Goal: Task Accomplishment & Management: Use online tool/utility

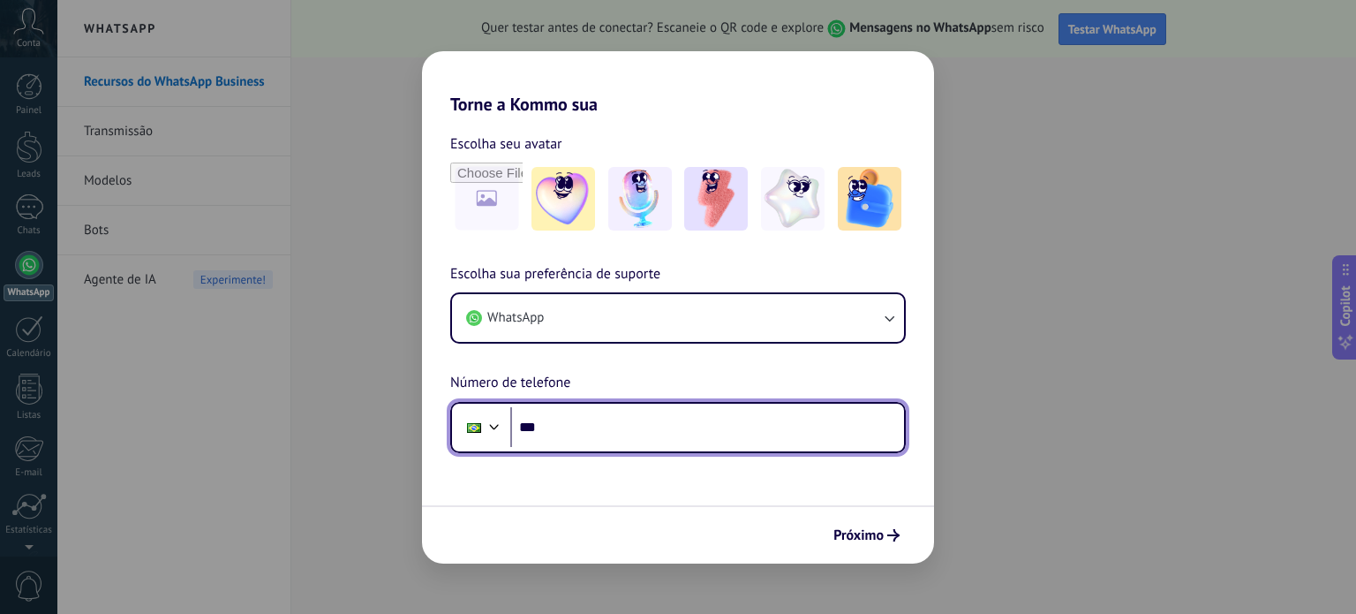
click at [592, 433] on input "***" at bounding box center [707, 427] width 394 height 41
type input "**********"
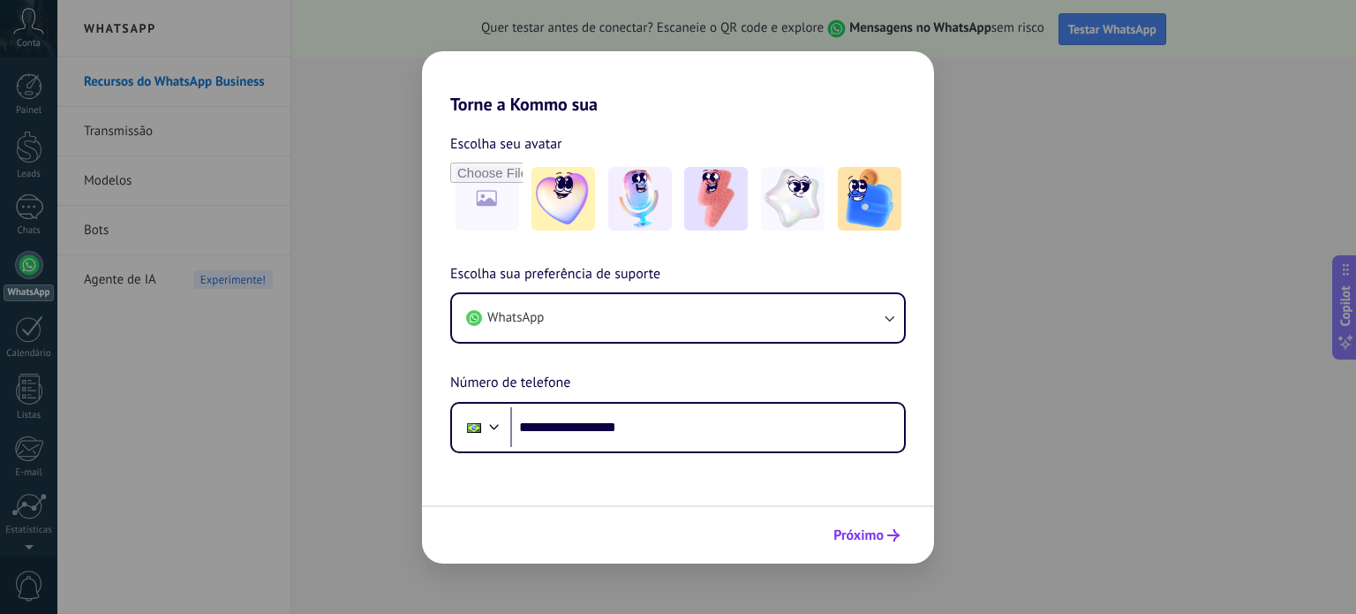
click at [882, 548] on button "Próximo" at bounding box center [866, 535] width 82 height 30
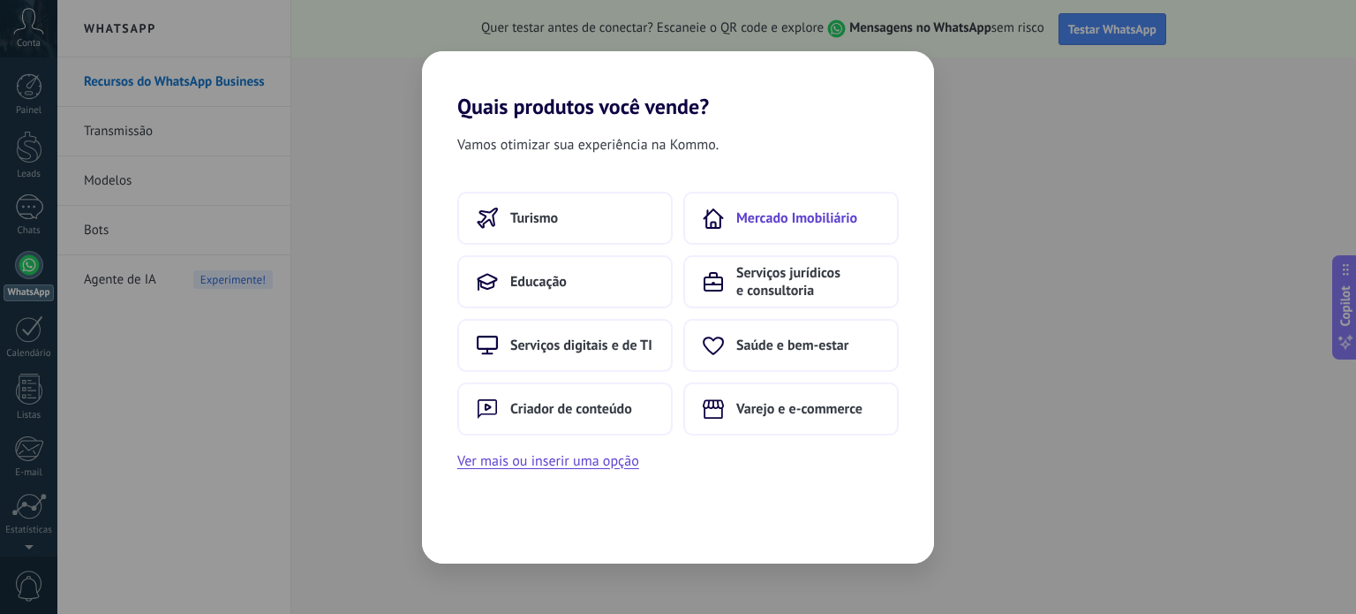
click at [816, 214] on span "Mercado Imobiliário" at bounding box center [796, 218] width 121 height 18
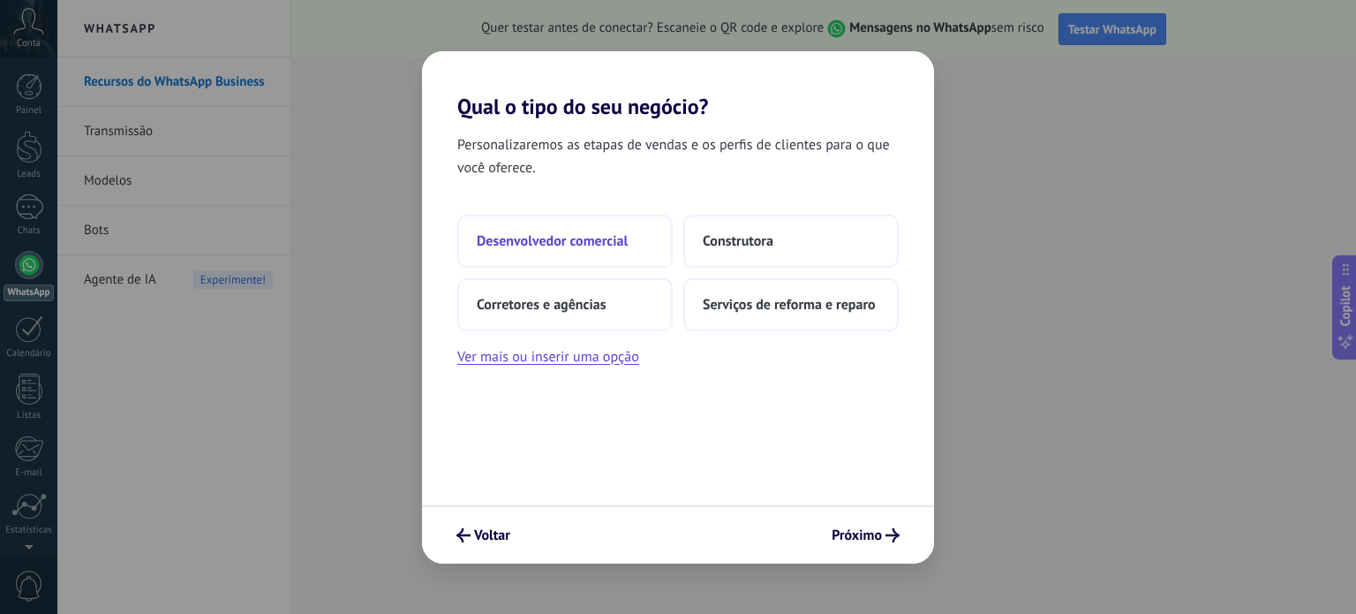
click at [635, 246] on button "Desenvolvedor comercial" at bounding box center [564, 241] width 215 height 53
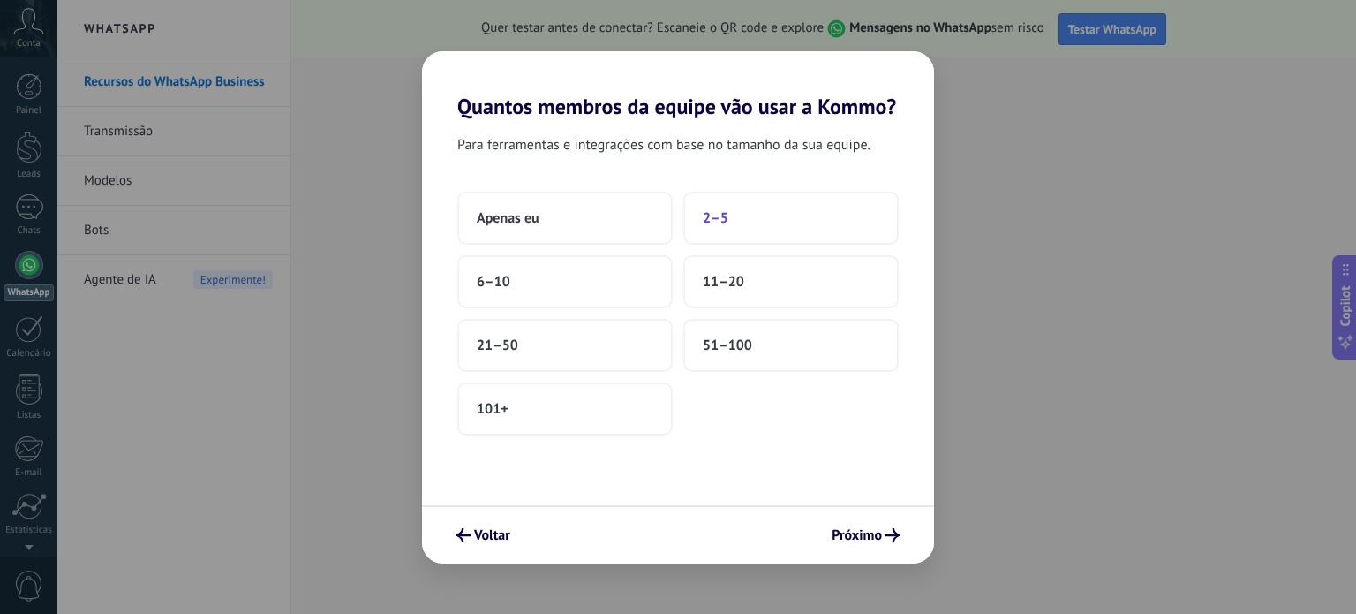
click at [724, 213] on span "2–5" at bounding box center [716, 218] width 26 height 18
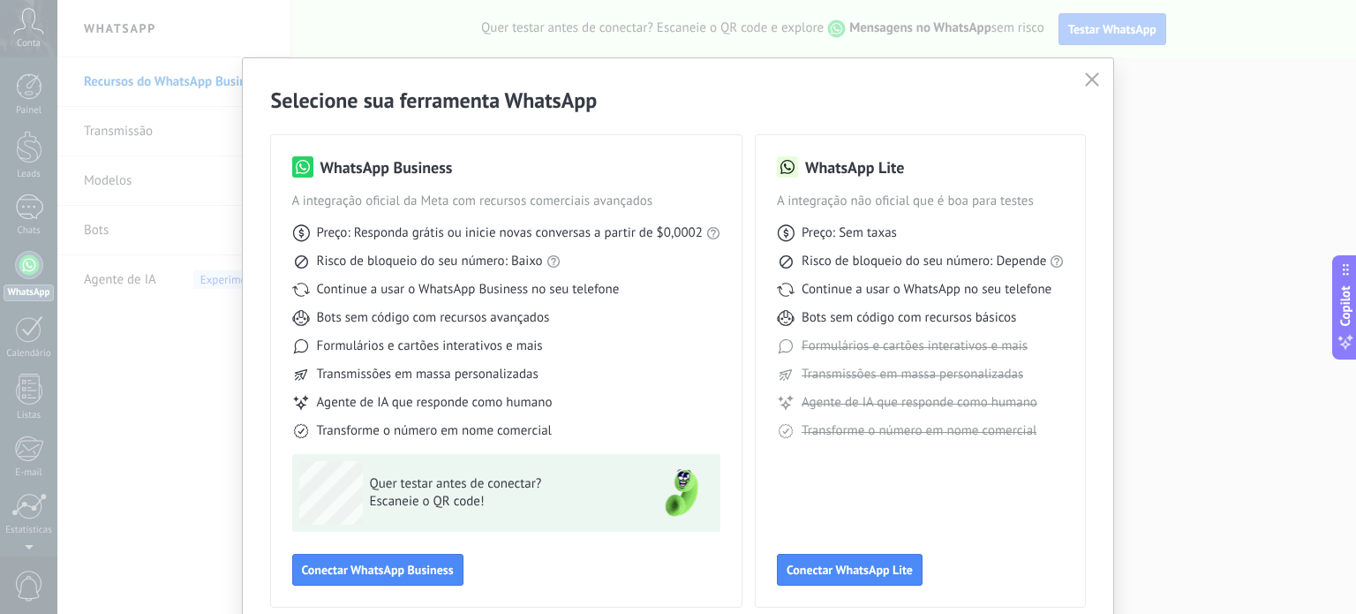
click at [1092, 74] on icon "button" at bounding box center [1092, 79] width 14 height 14
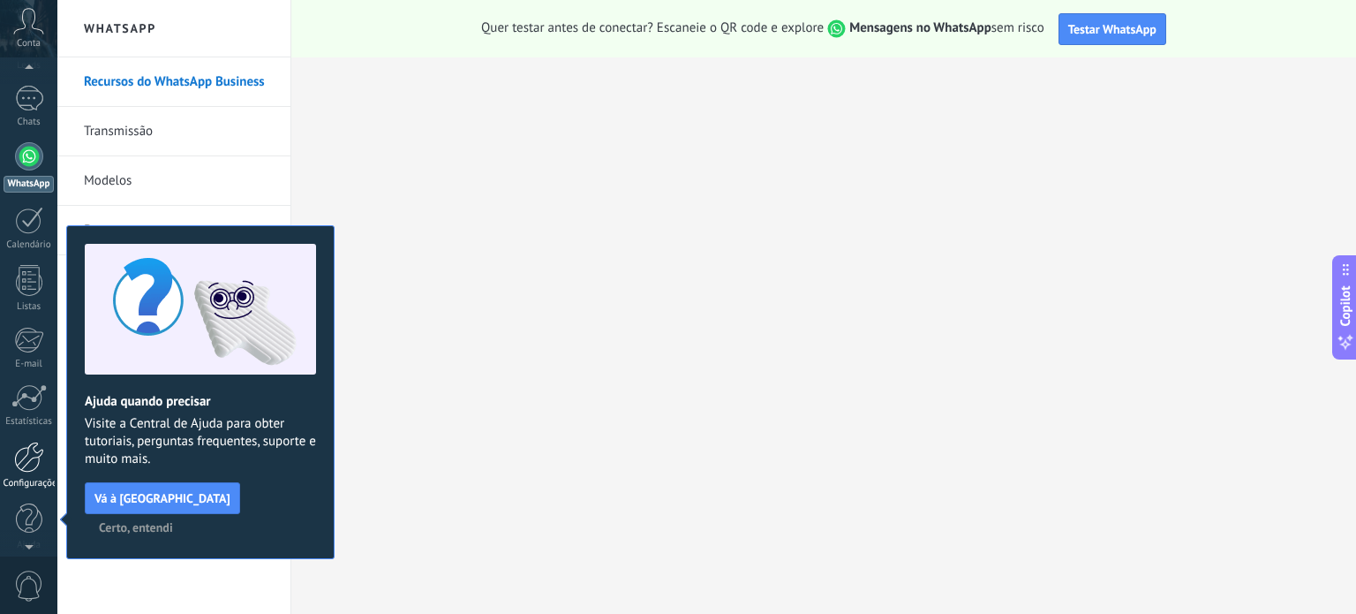
scroll to position [120, 0]
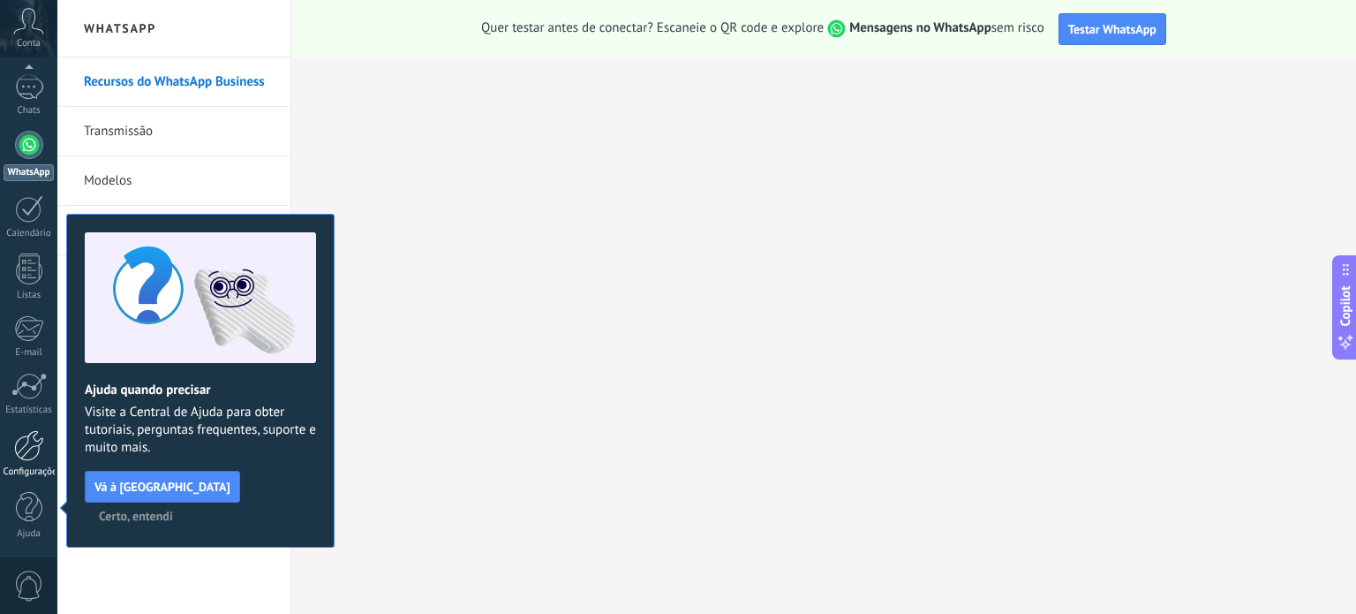
click at [16, 456] on div at bounding box center [29, 445] width 30 height 31
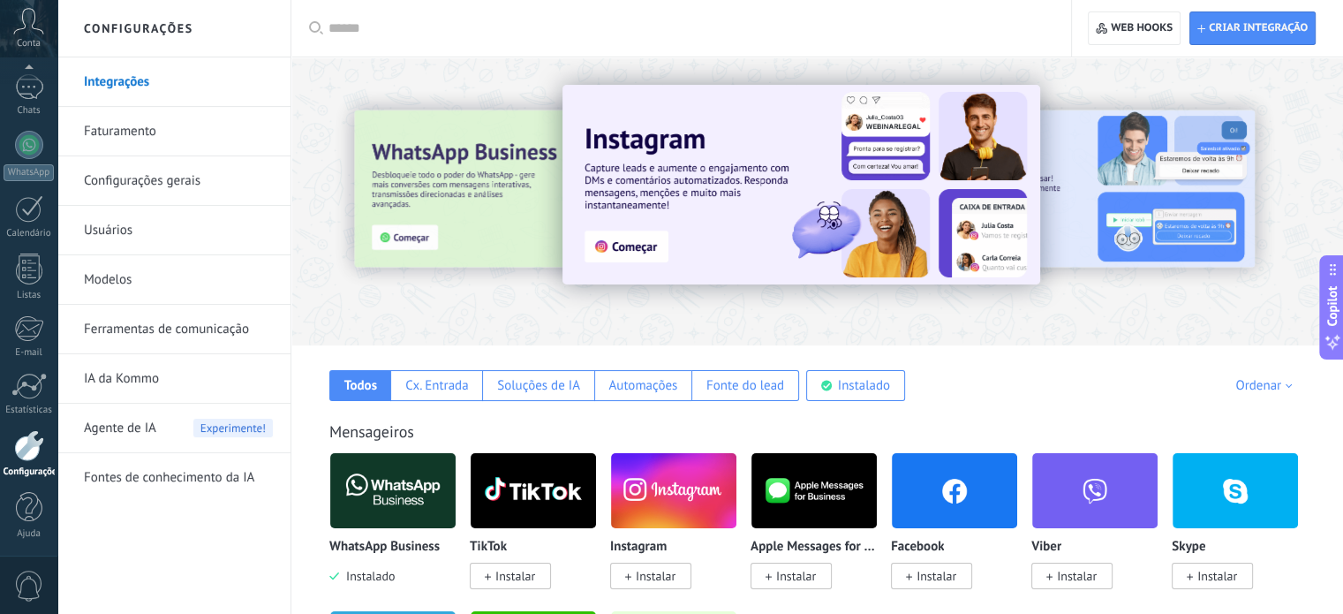
click at [396, 36] on input "text" at bounding box center [687, 28] width 718 height 19
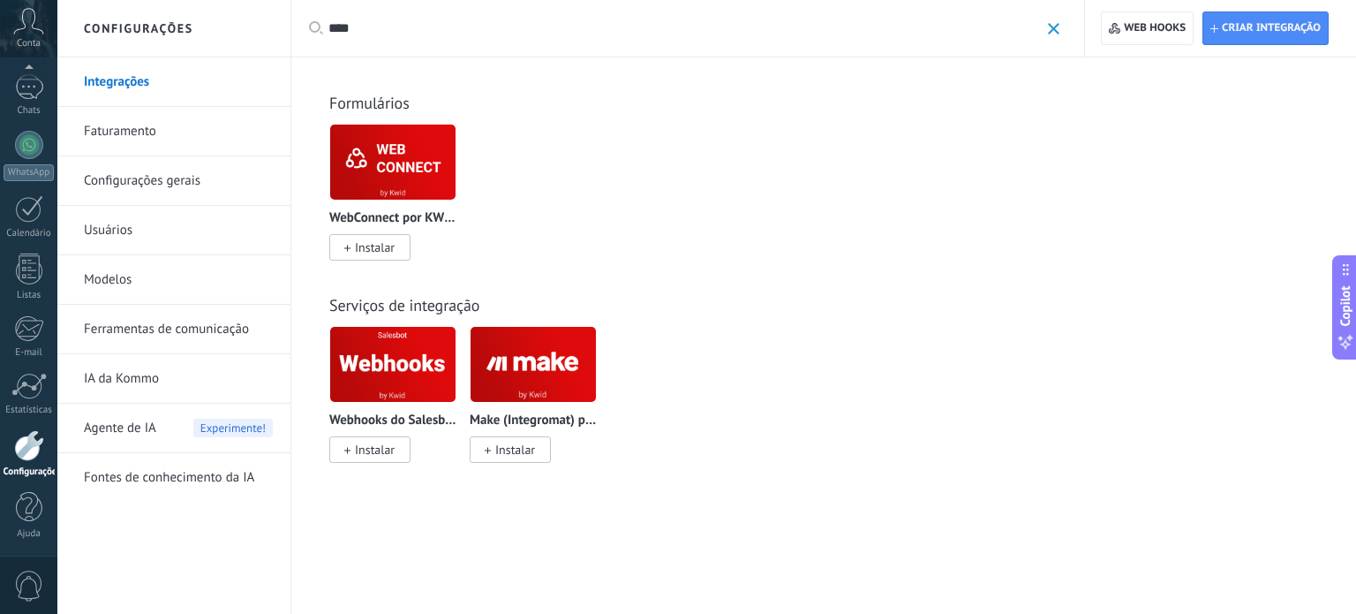
type input "****"
click at [535, 360] on img at bounding box center [533, 364] width 125 height 86
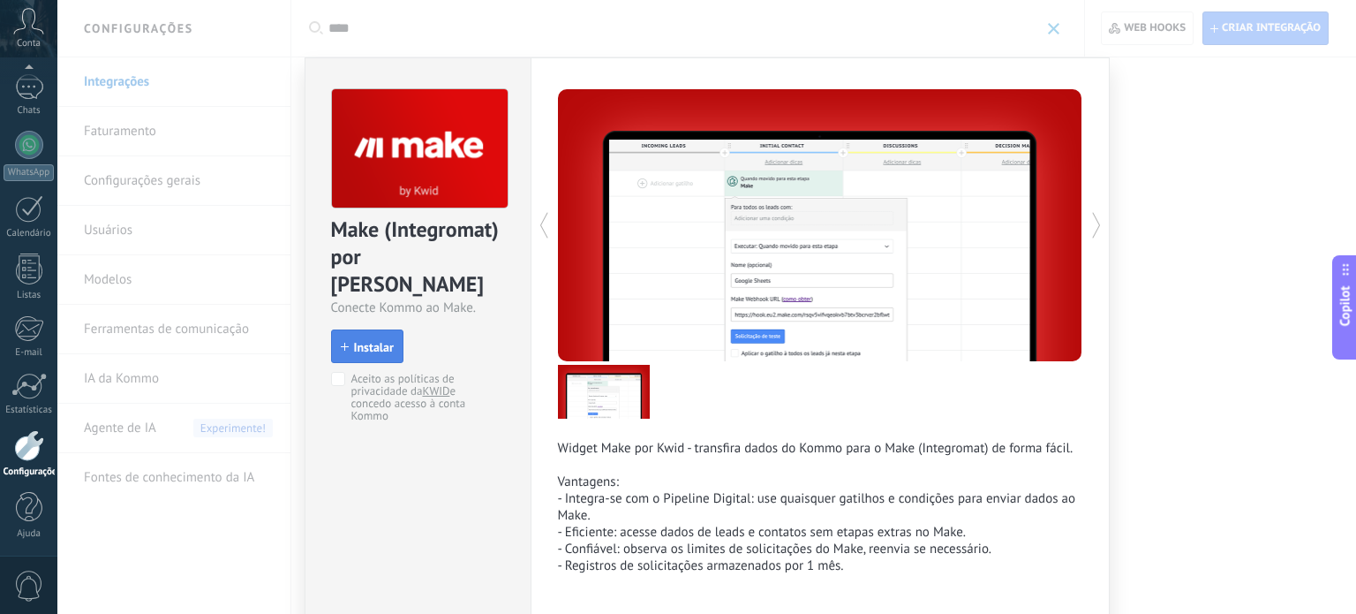
click at [378, 341] on span "Instalar" at bounding box center [374, 347] width 40 height 12
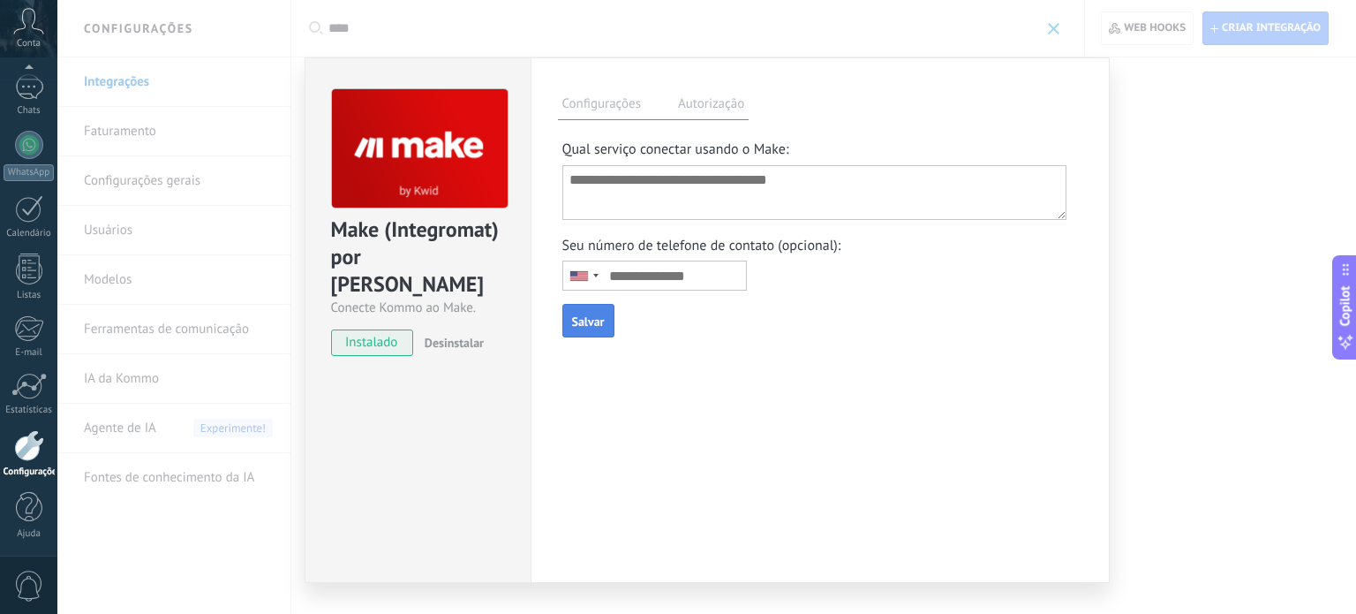
click at [712, 283] on input "text" at bounding box center [654, 275] width 185 height 30
click at [590, 270] on div "Telephone country code" at bounding box center [583, 275] width 41 height 28
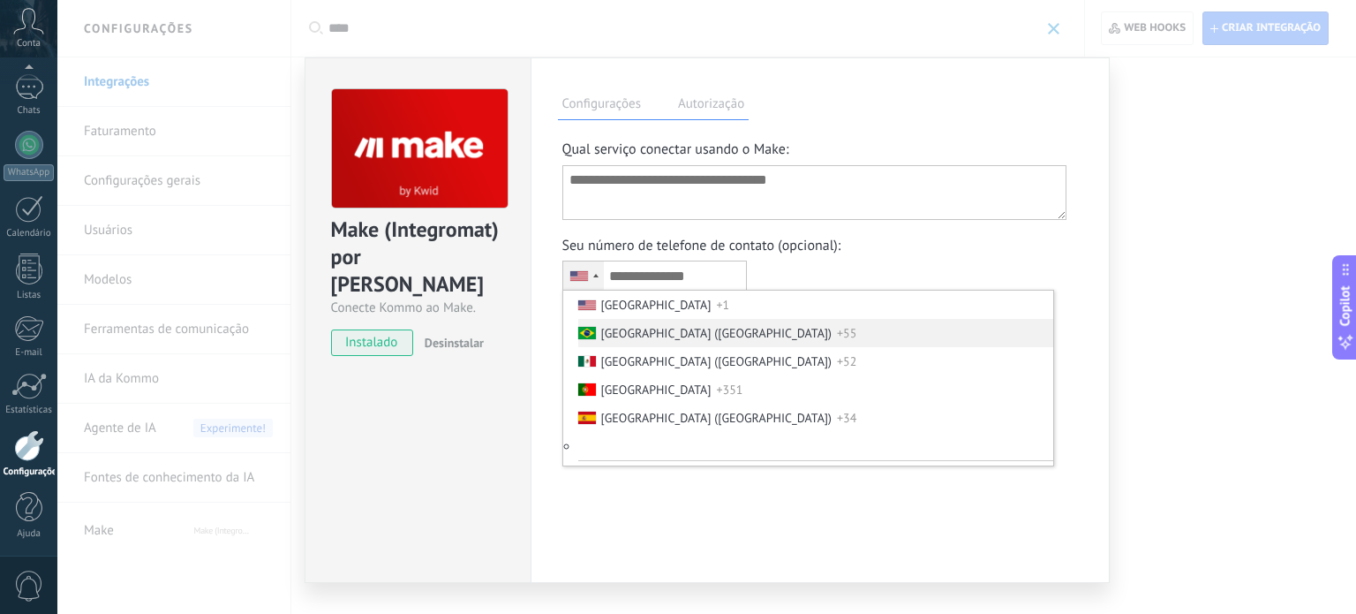
click at [643, 338] on span "[GEOGRAPHIC_DATA] ([GEOGRAPHIC_DATA])" at bounding box center [716, 333] width 231 height 16
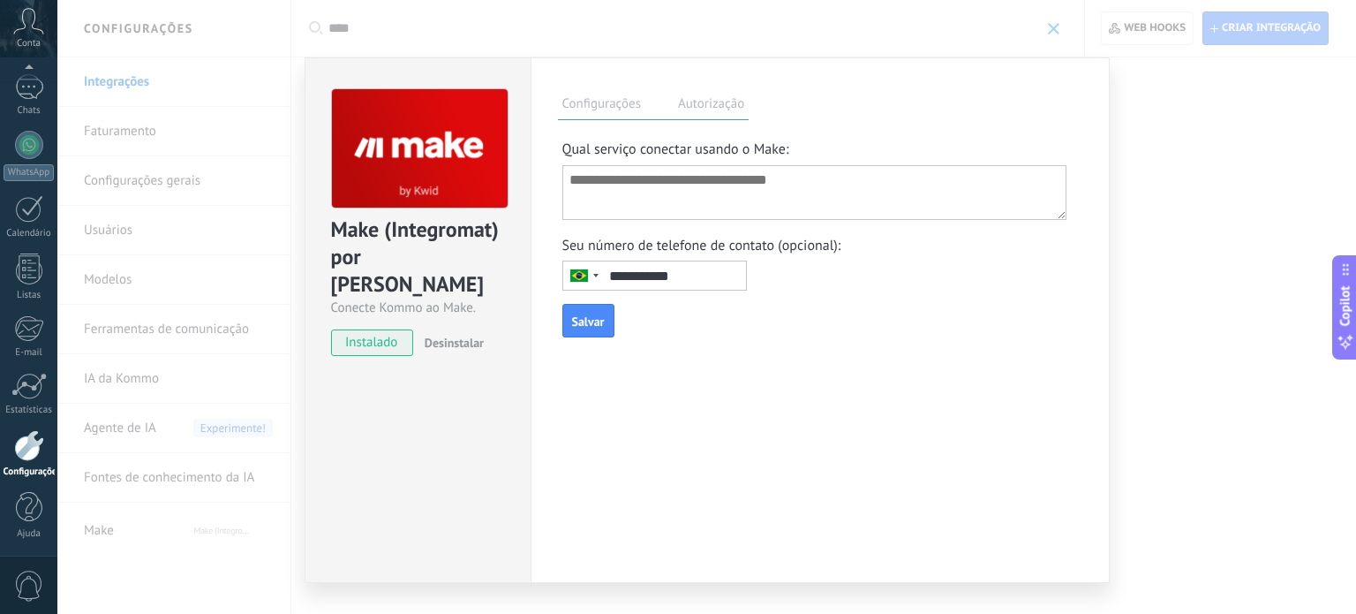
type input "**********"
click at [687, 100] on label "Autorização" at bounding box center [711, 107] width 75 height 26
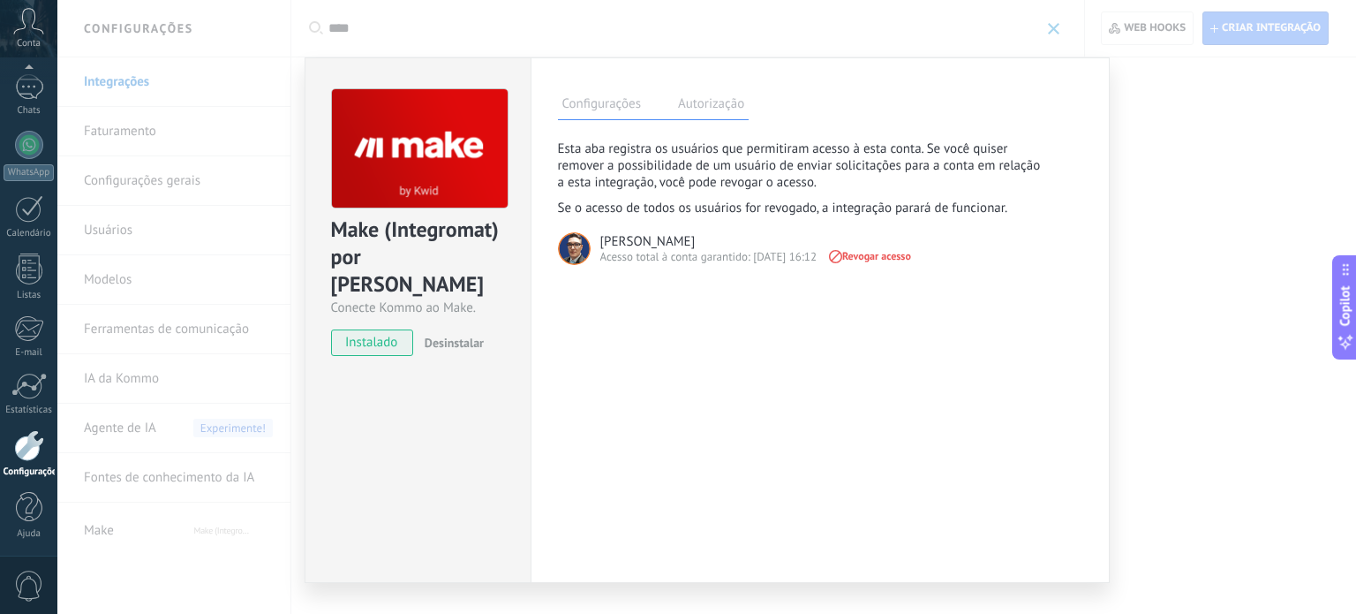
click at [614, 98] on label "Configurações" at bounding box center [601, 107] width 87 height 26
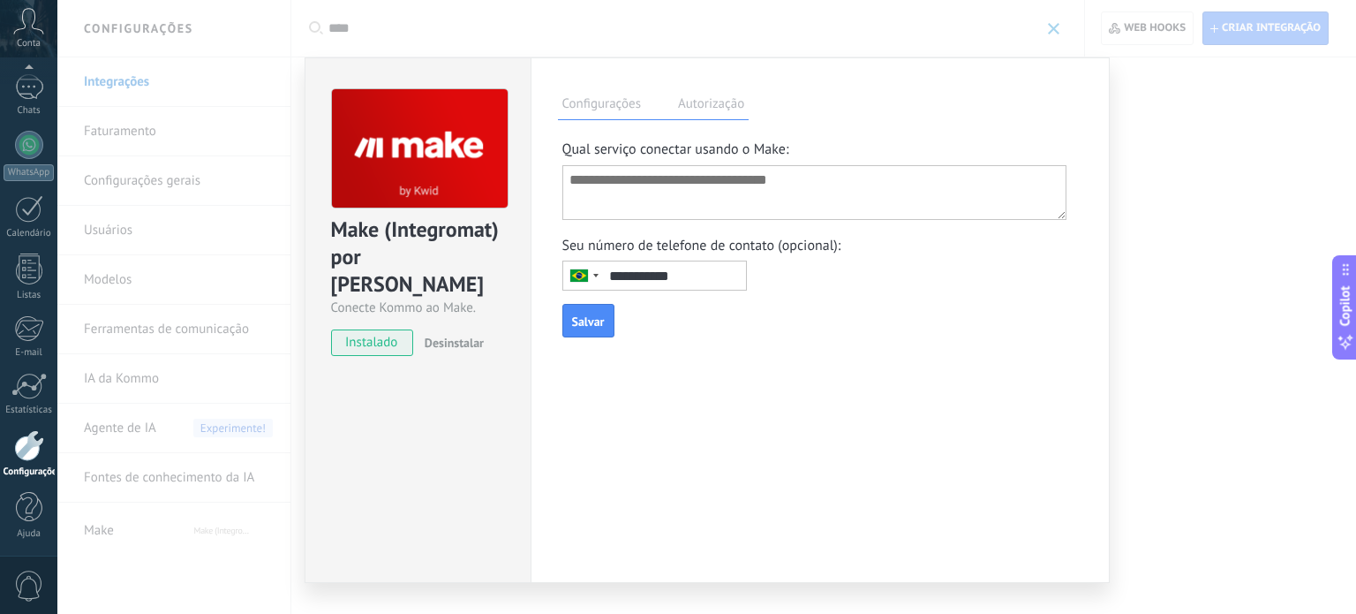
click at [719, 109] on label "Autorização" at bounding box center [711, 107] width 75 height 26
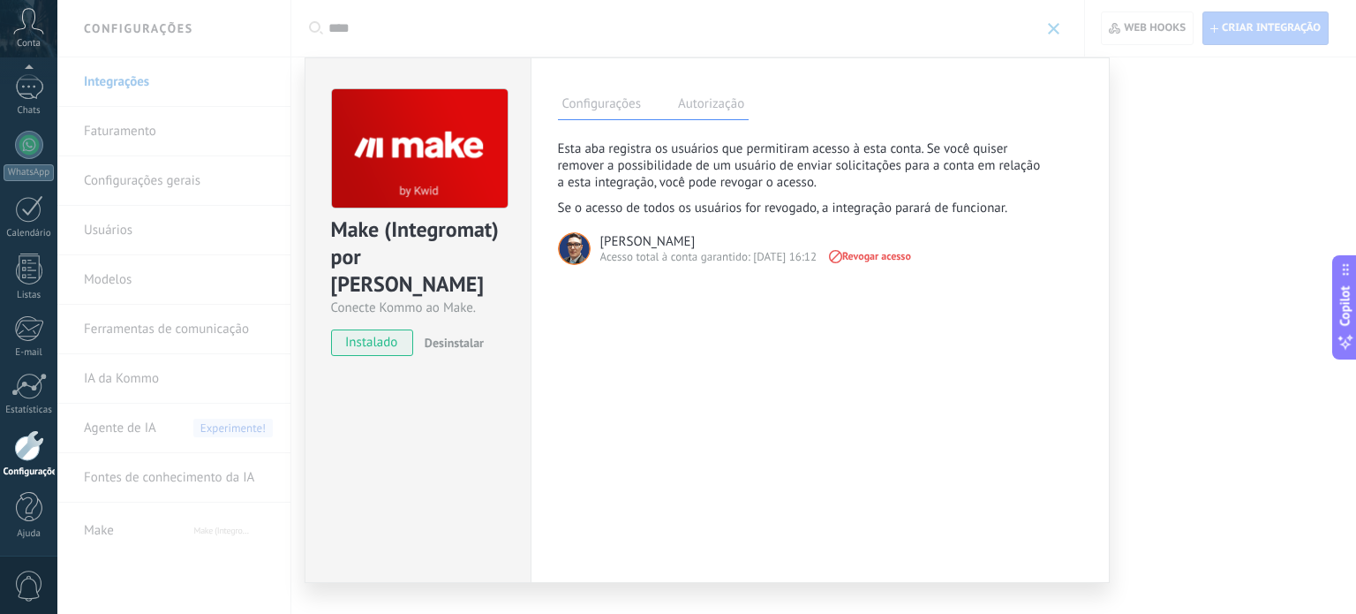
click at [614, 102] on label "Configurações" at bounding box center [601, 107] width 87 height 26
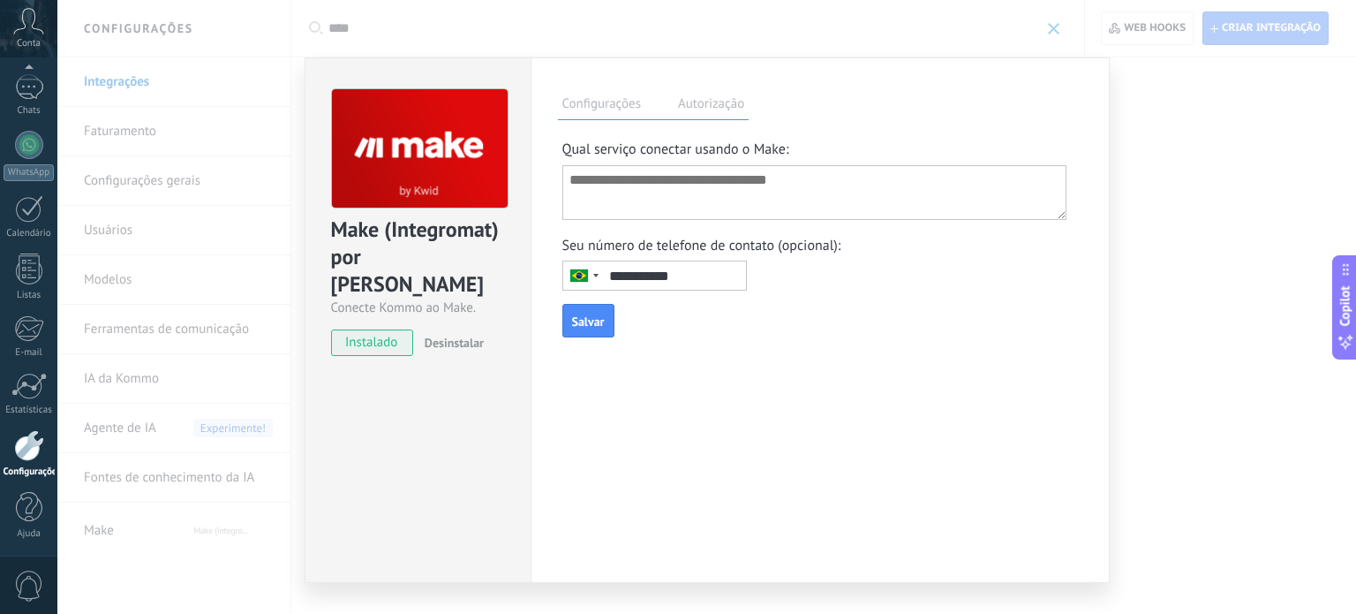
click at [712, 105] on label "Autorização" at bounding box center [711, 107] width 75 height 26
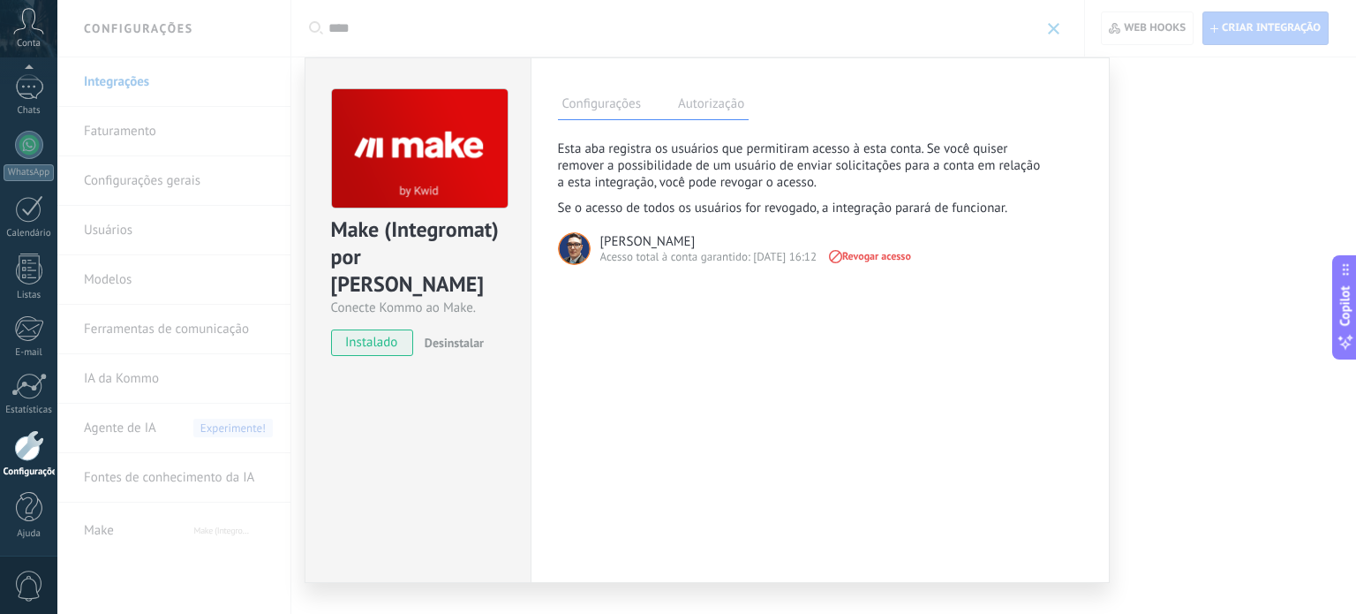
click at [592, 102] on label "Configurações" at bounding box center [601, 107] width 87 height 26
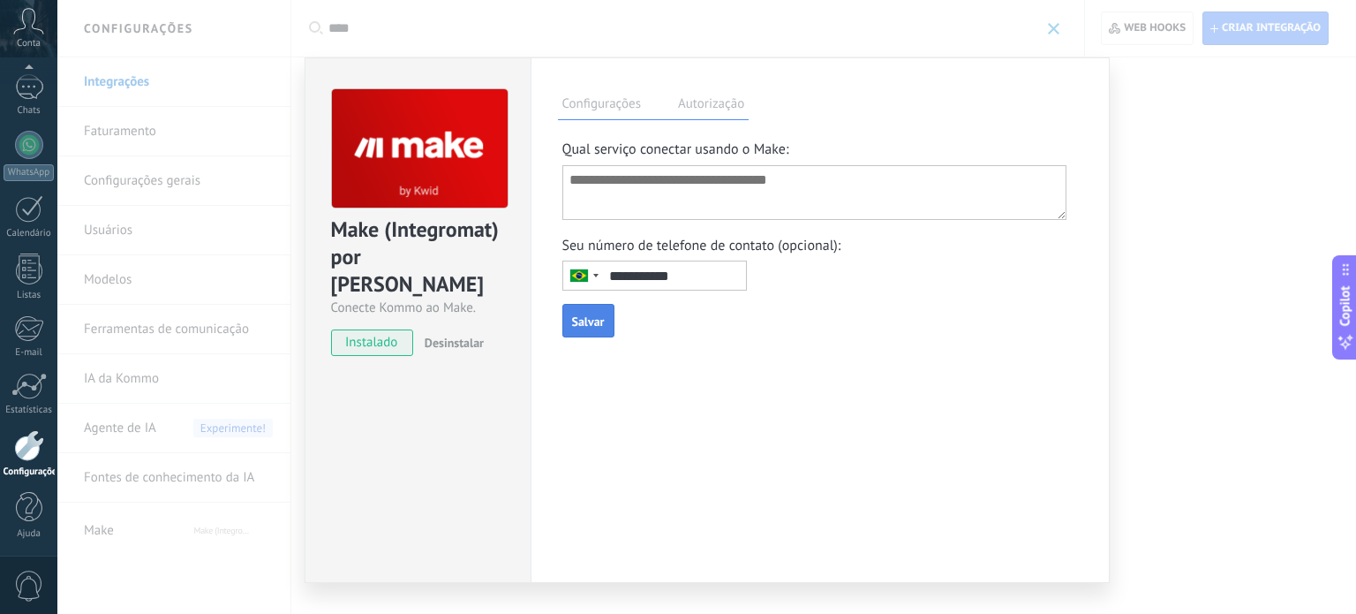
click at [581, 328] on span "Salvar" at bounding box center [588, 321] width 33 height 12
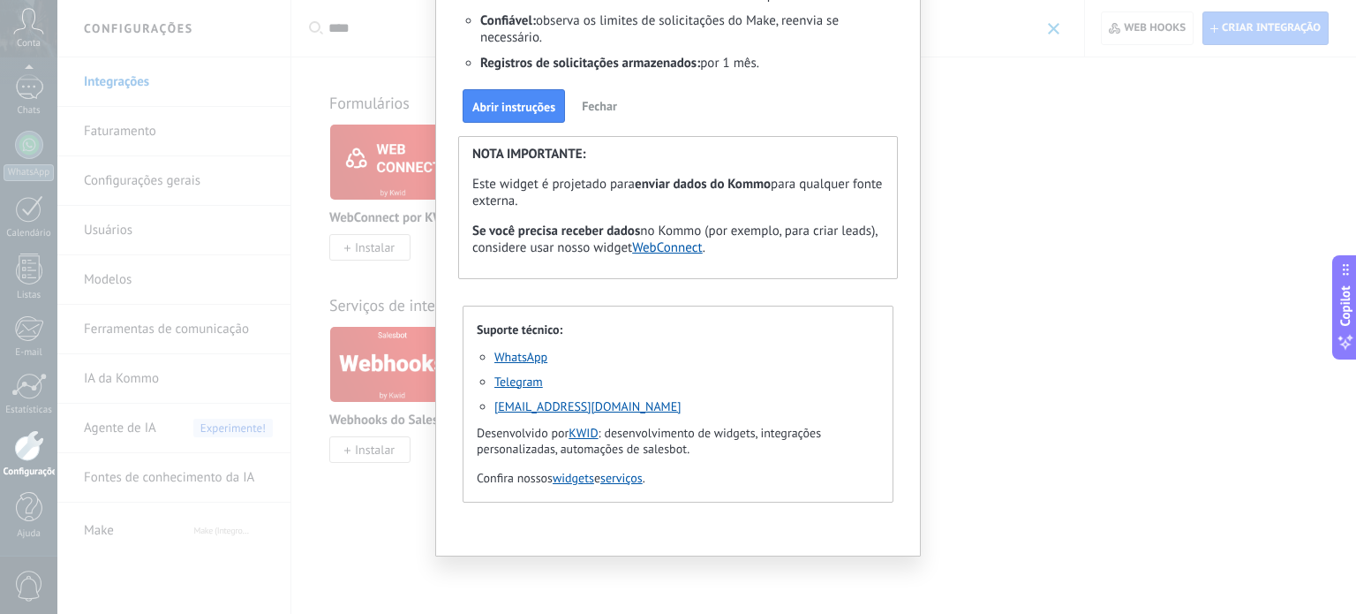
scroll to position [87, 0]
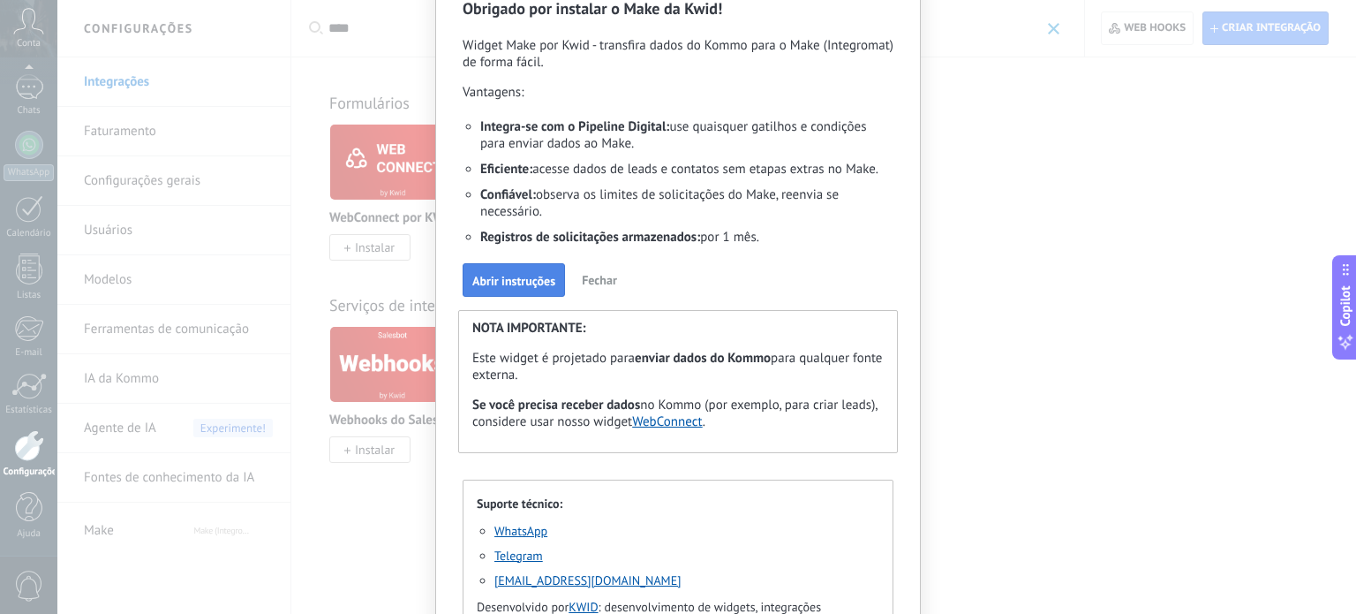
click at [516, 277] on span "Abrir instruções" at bounding box center [513, 281] width 83 height 12
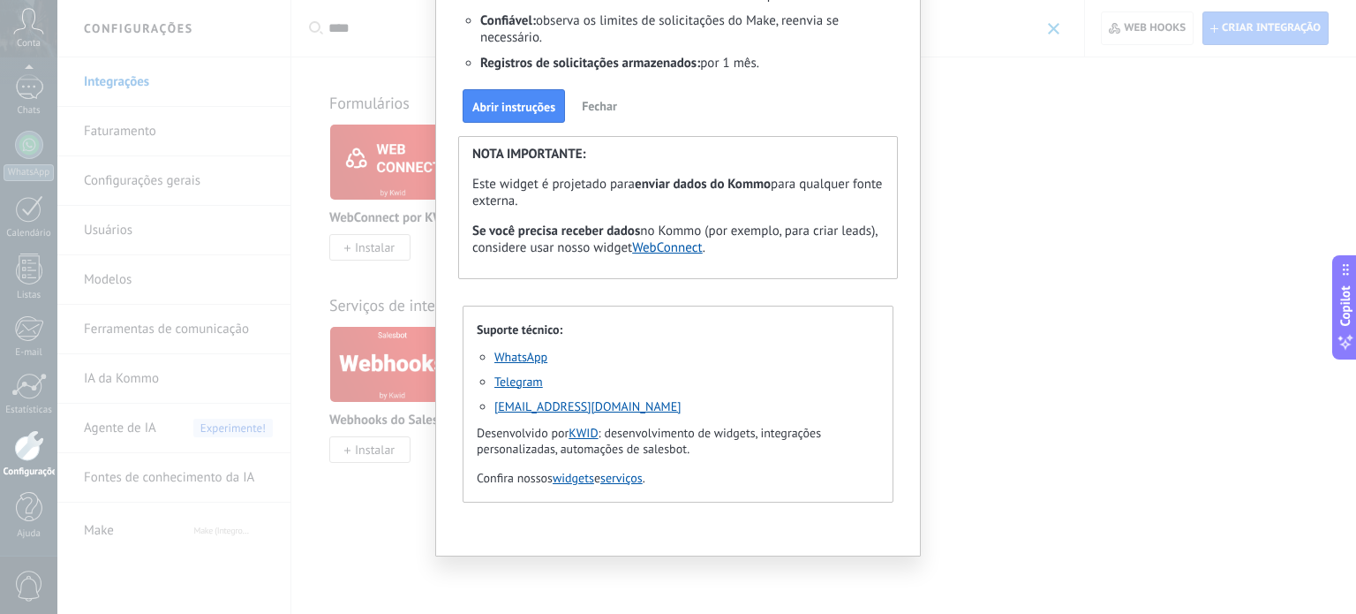
scroll to position [0, 0]
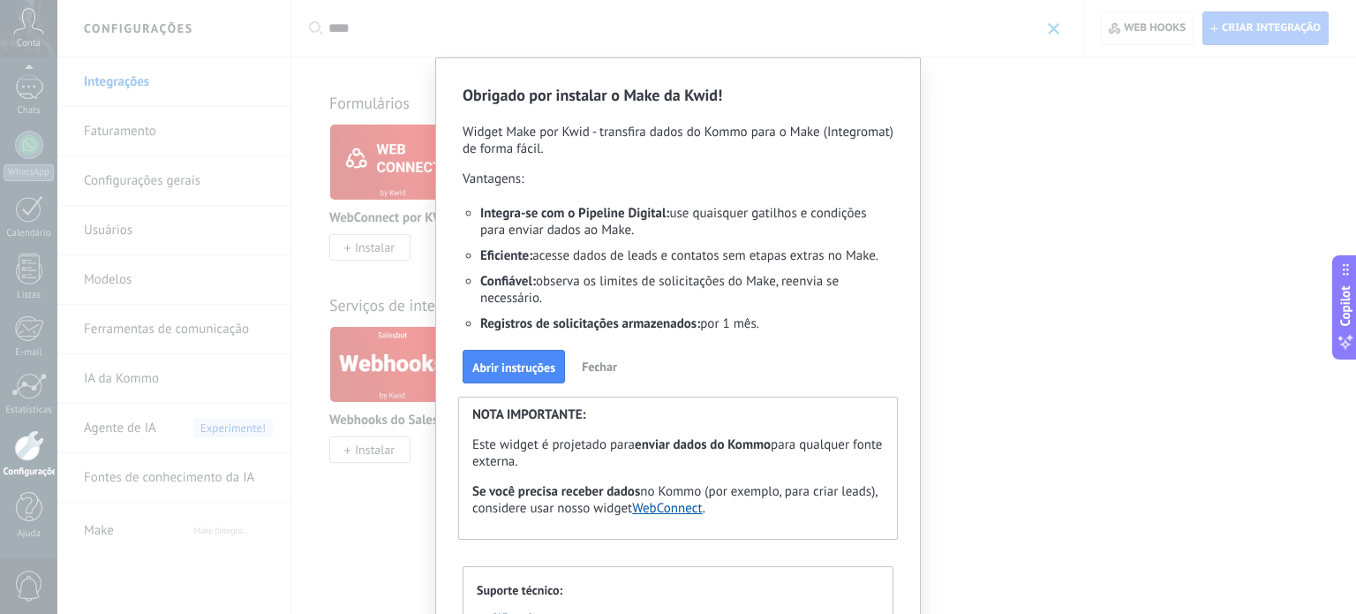
drag, startPoint x: 1064, startPoint y: 59, endPoint x: 1019, endPoint y: 105, distance: 64.3
click at [1063, 62] on div "Obrigado por instalar o Make da Kwid! Widget Make por Kwid - transfira dados do…" at bounding box center [678, 307] width 1356 height 614
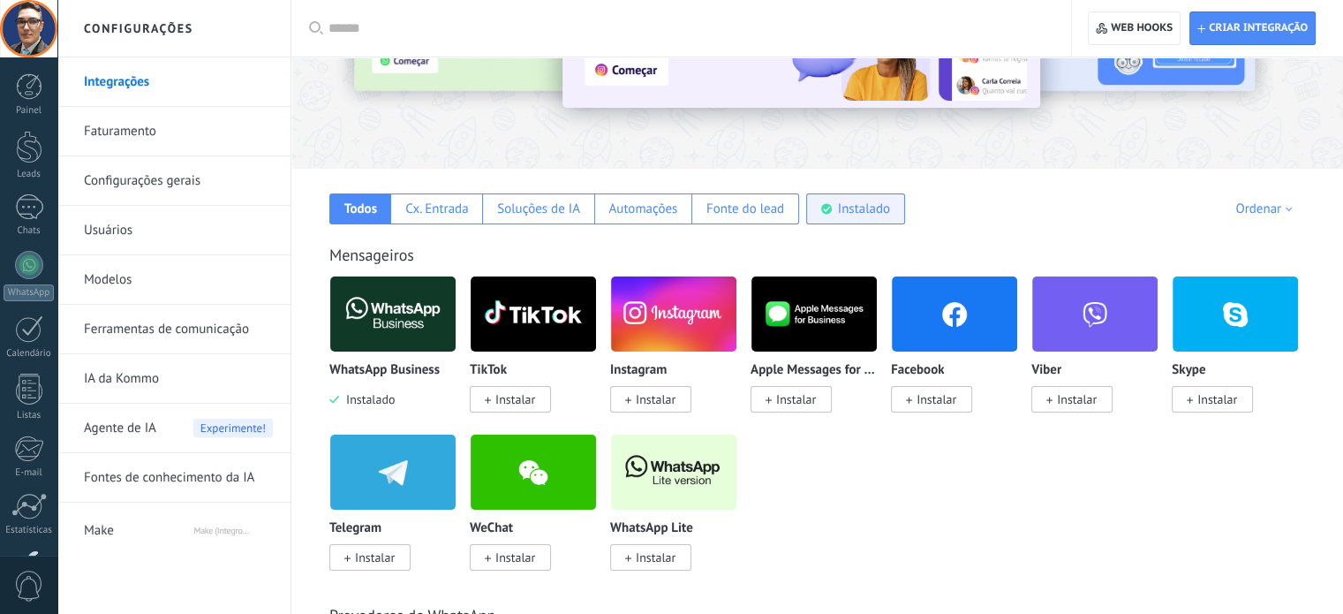
scroll to position [177, 0]
click at [849, 211] on div "Instalado" at bounding box center [864, 208] width 52 height 17
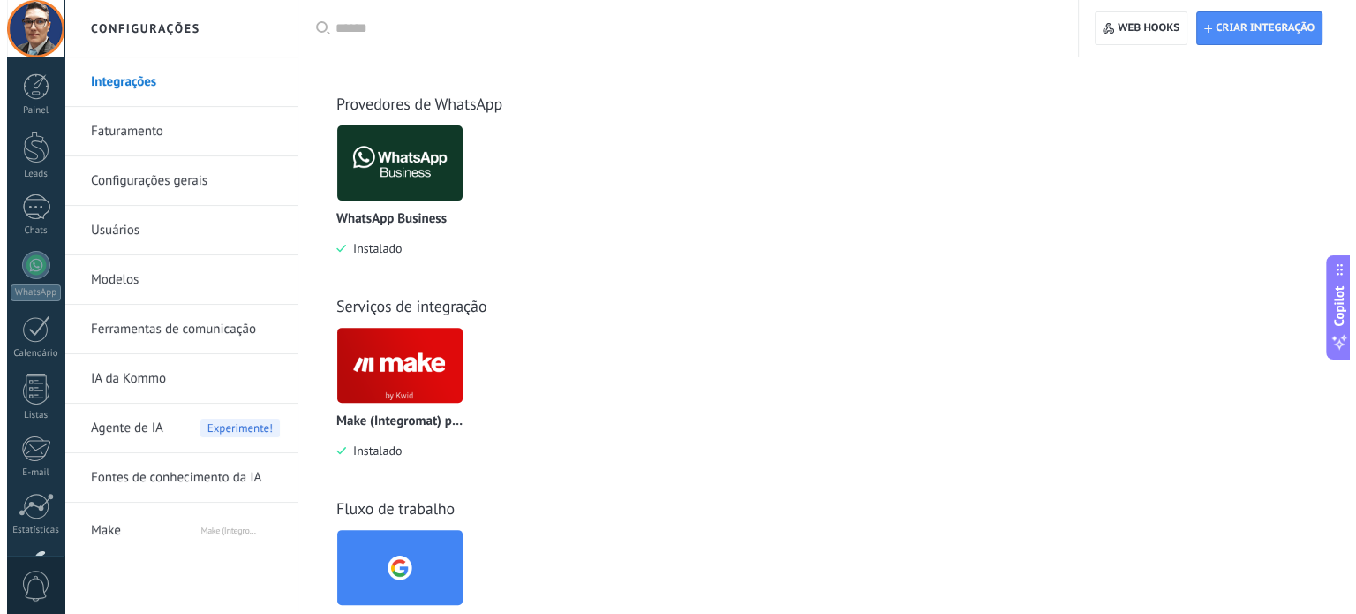
scroll to position [618, 0]
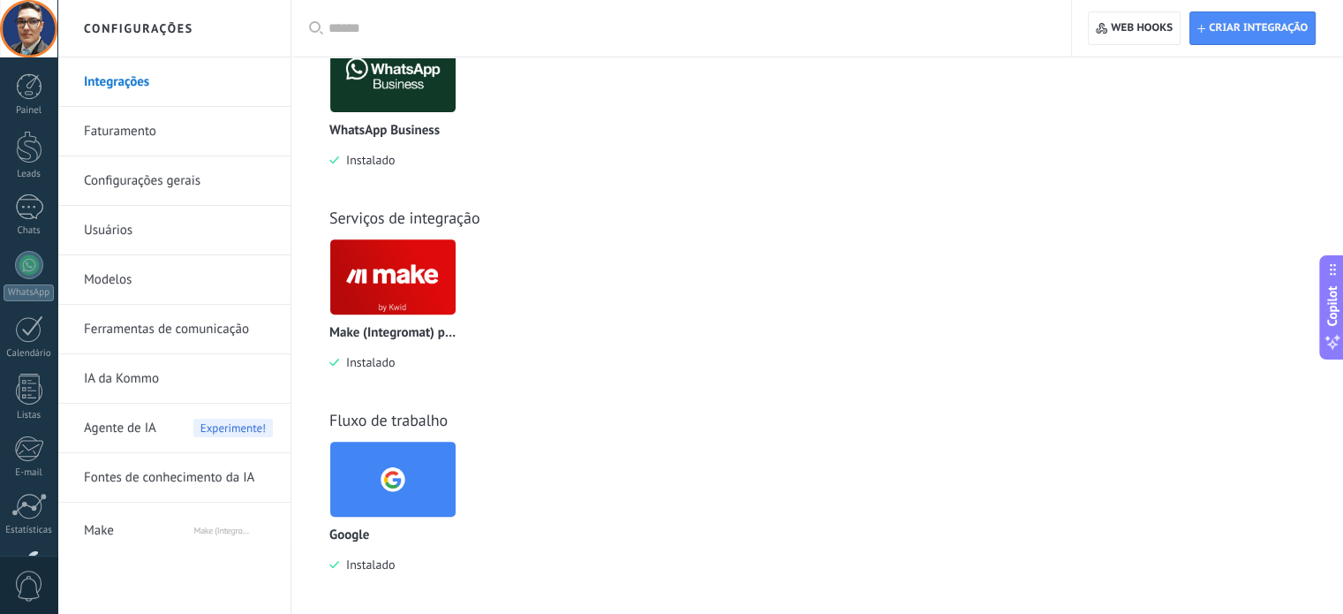
click at [383, 283] on img at bounding box center [392, 277] width 125 height 86
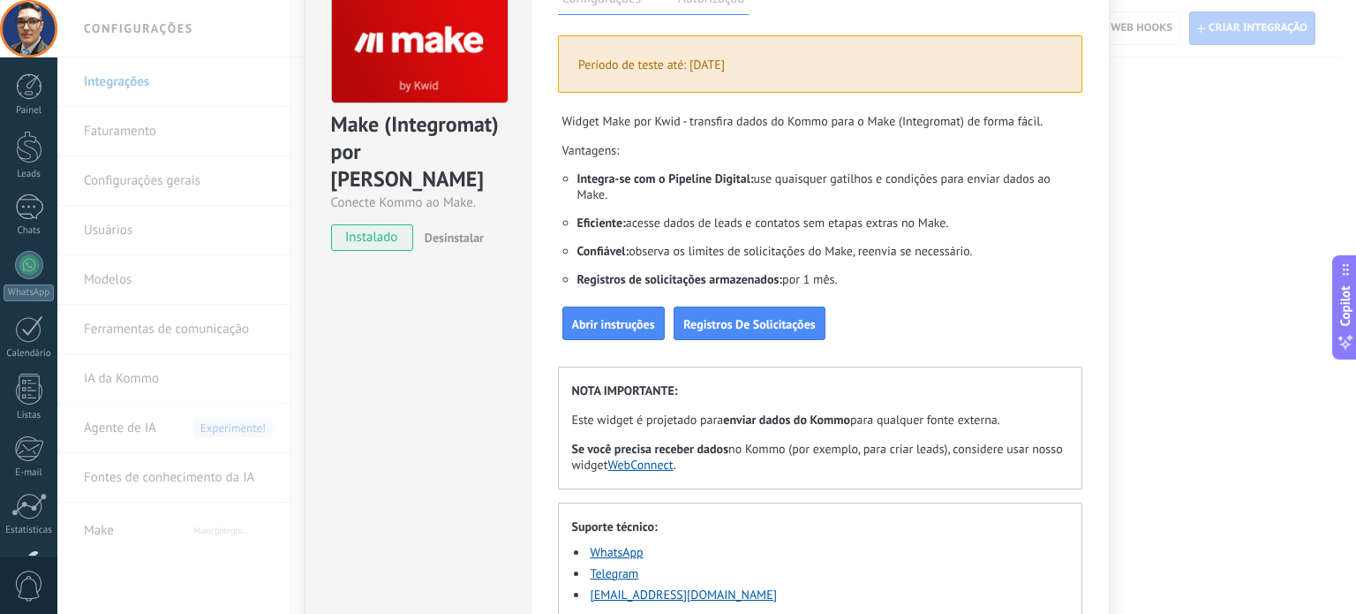
scroll to position [0, 0]
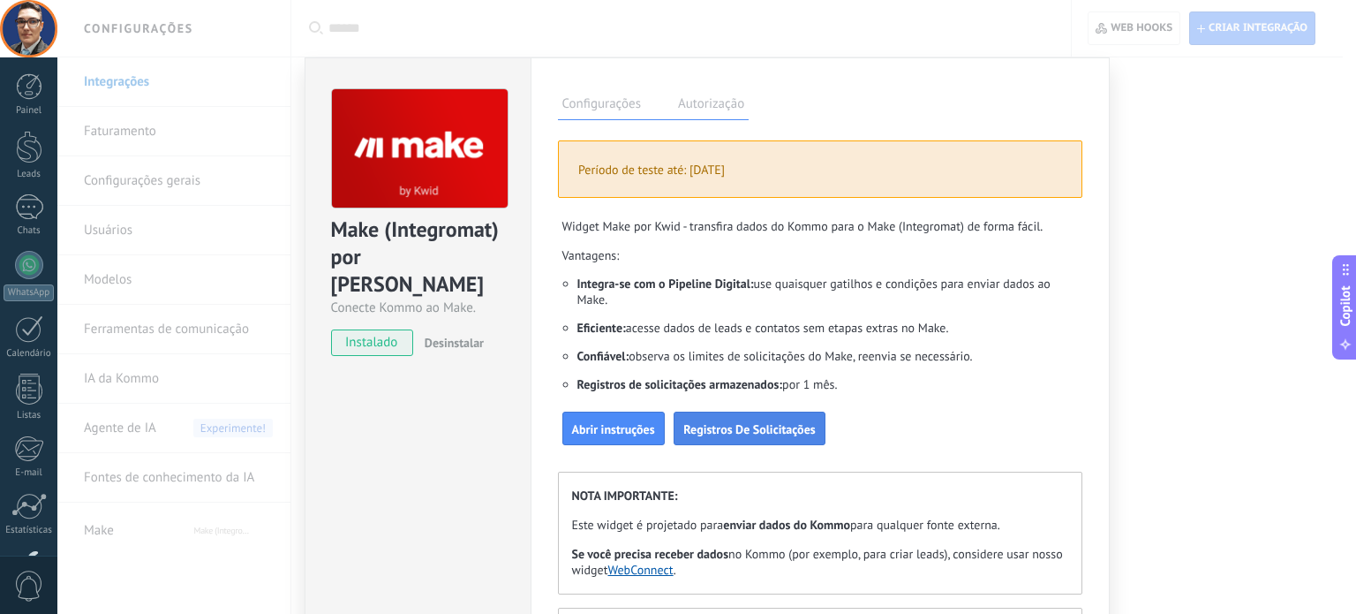
click at [795, 425] on span "Registros De Solicitações" at bounding box center [749, 429] width 132 height 12
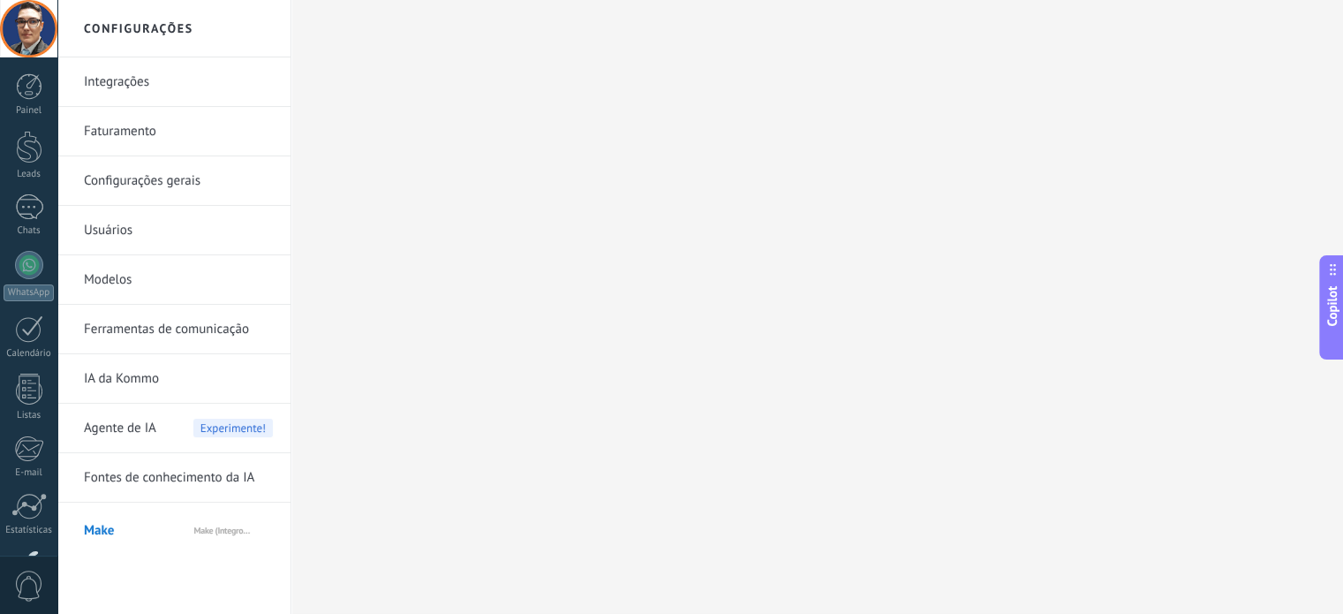
click at [1332, 303] on span "Copilot" at bounding box center [1332, 305] width 18 height 41
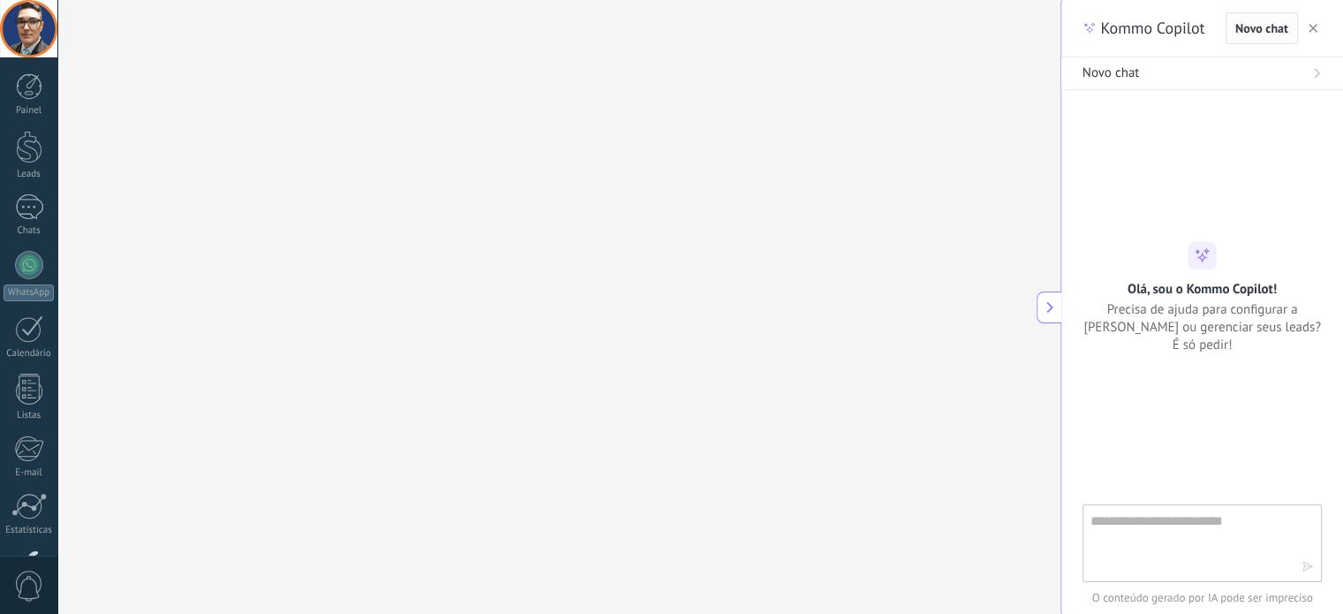
click at [1313, 22] on span "button" at bounding box center [1312, 28] width 9 height 12
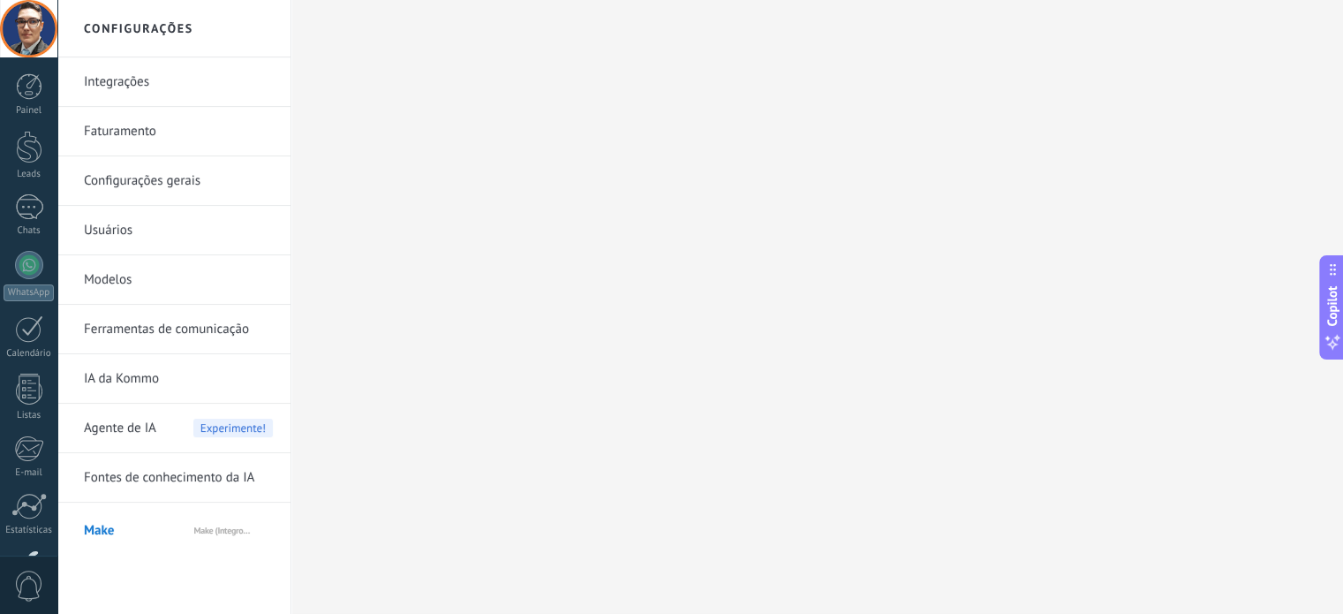
click at [117, 81] on link "Integrações" at bounding box center [178, 81] width 189 height 49
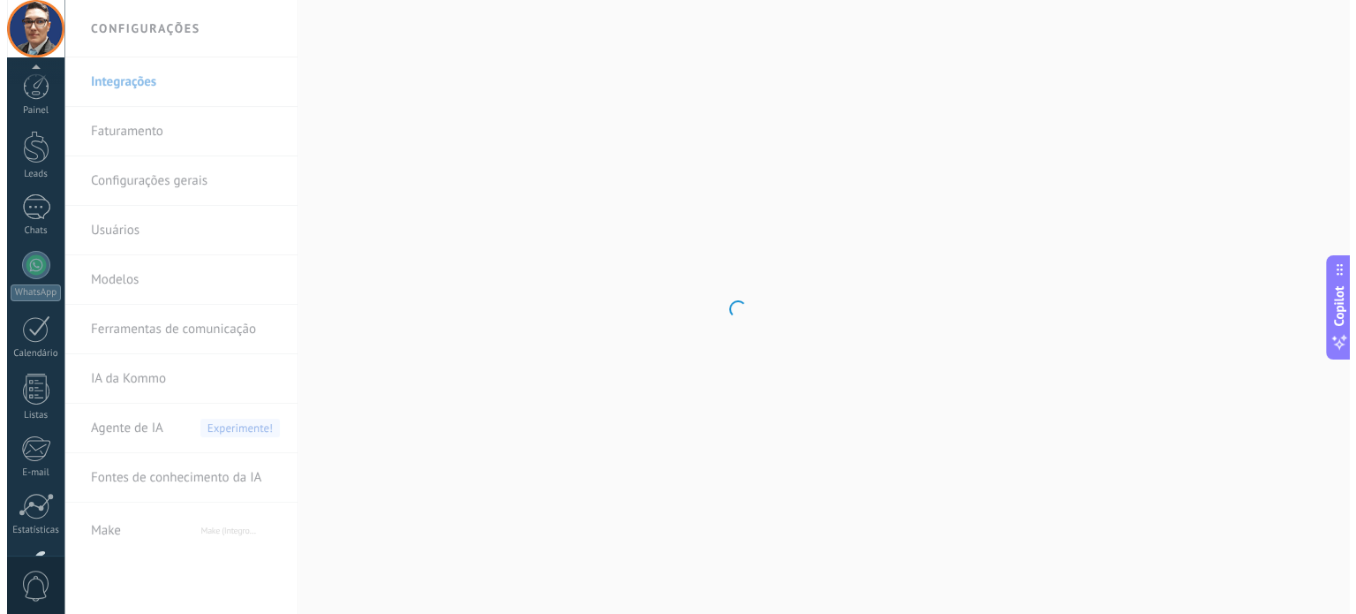
scroll to position [120, 0]
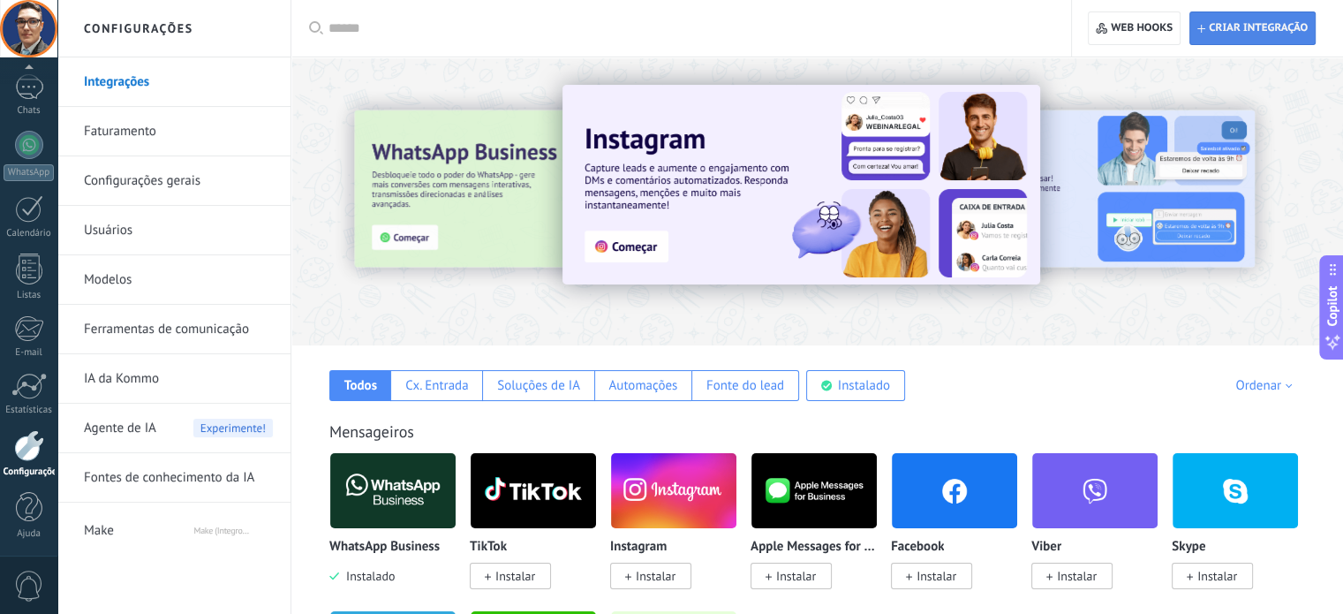
click at [1229, 27] on span "Criar integração" at bounding box center [1258, 28] width 99 height 14
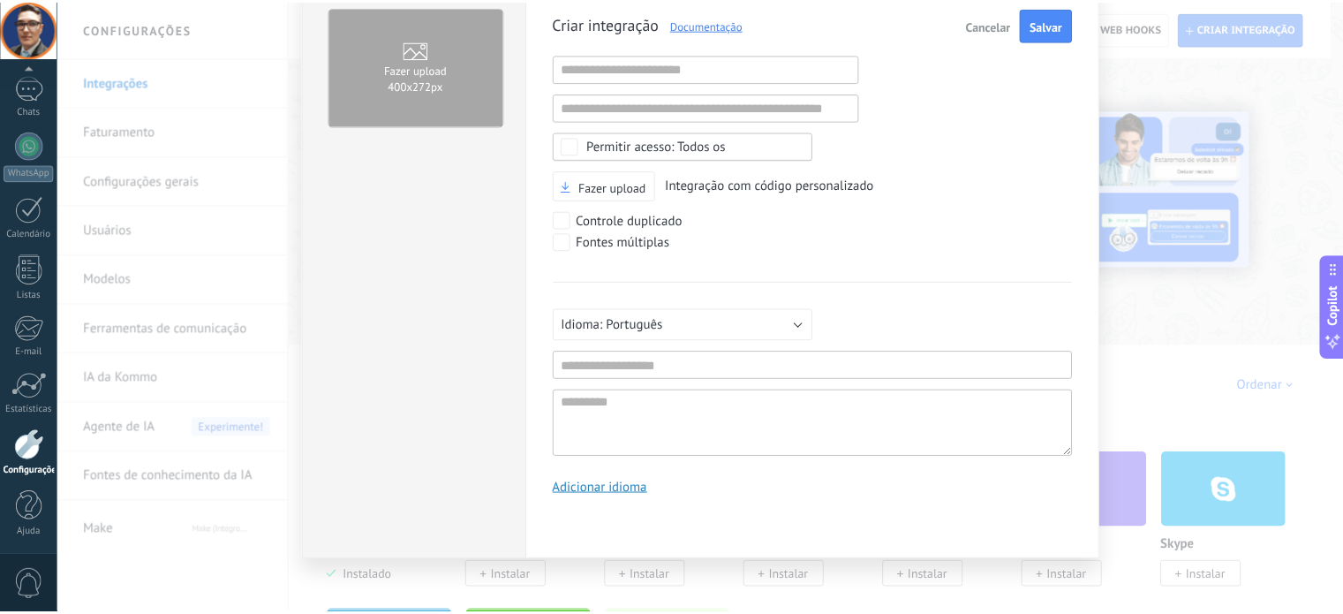
scroll to position [0, 0]
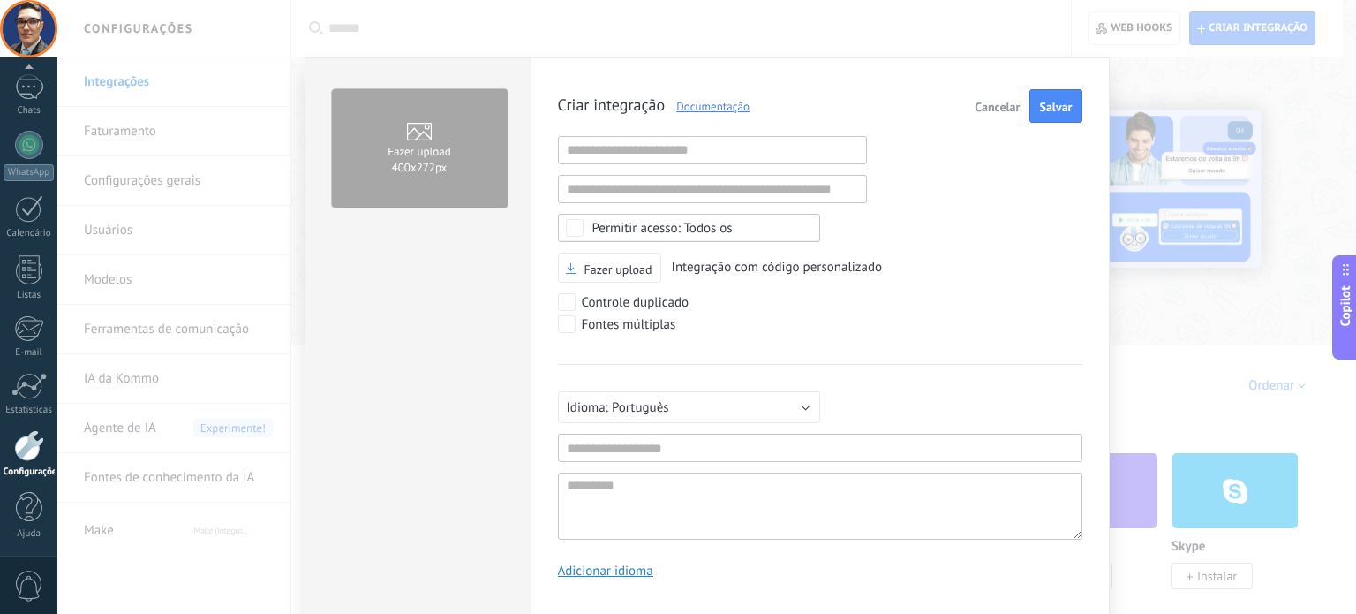
click at [982, 109] on span "Cancelar" at bounding box center [997, 107] width 45 height 12
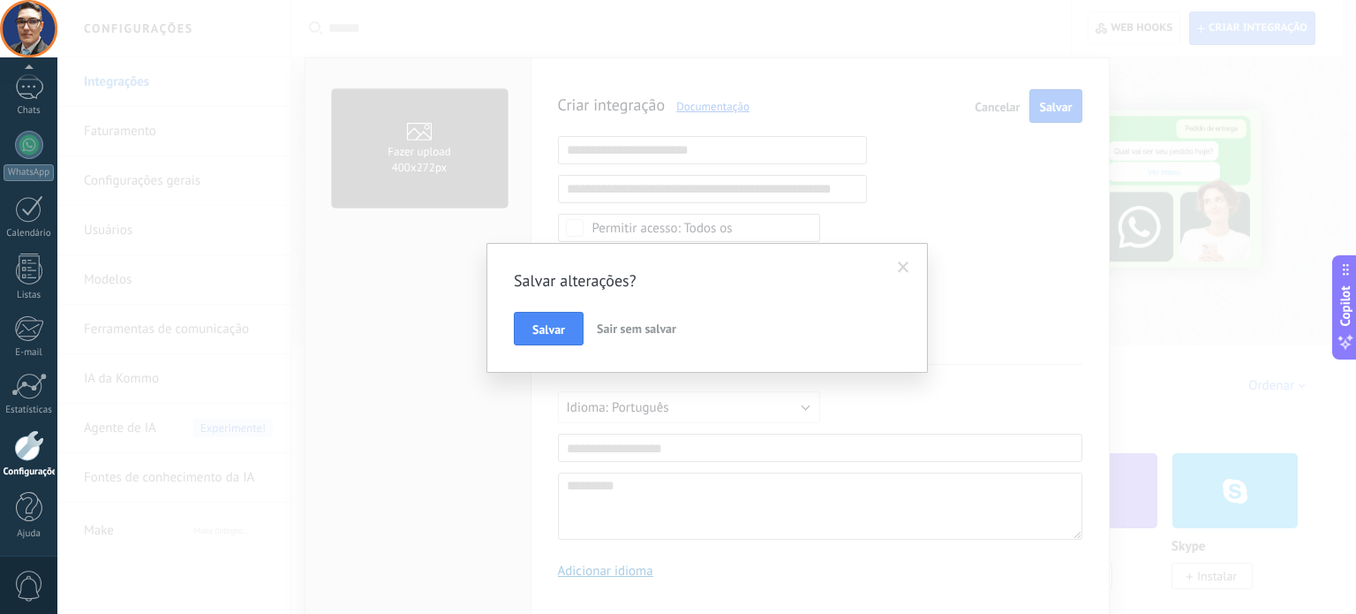
click at [619, 331] on span "Sair sem salvar" at bounding box center [636, 328] width 79 height 16
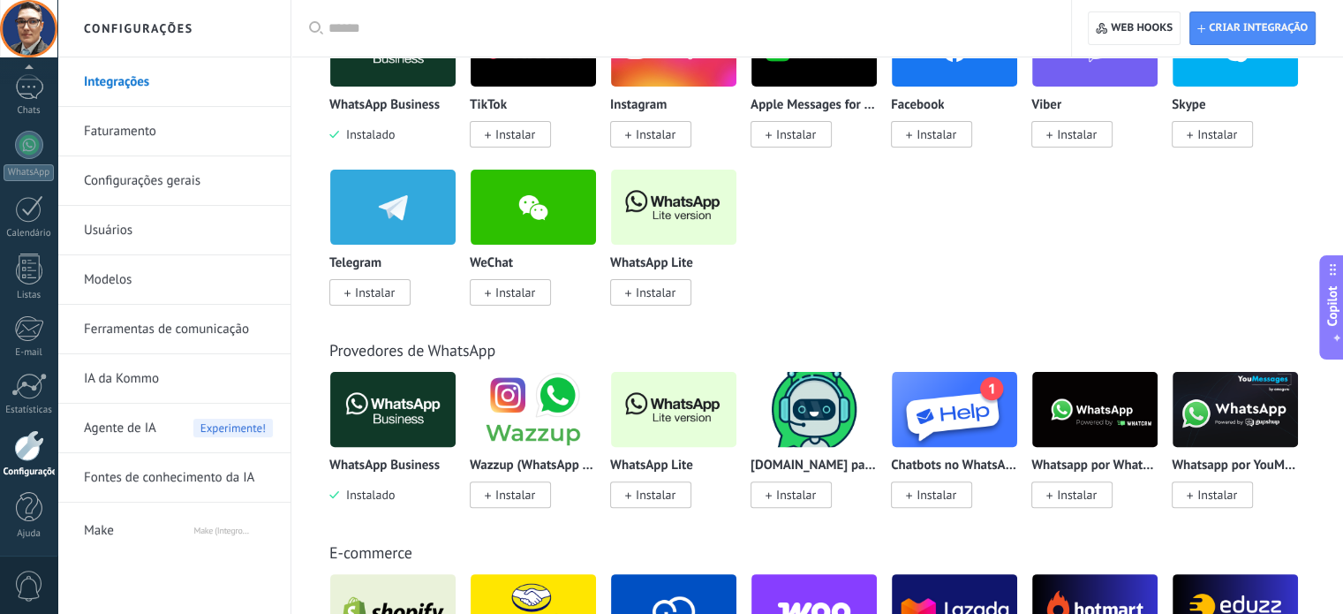
scroll to position [177, 0]
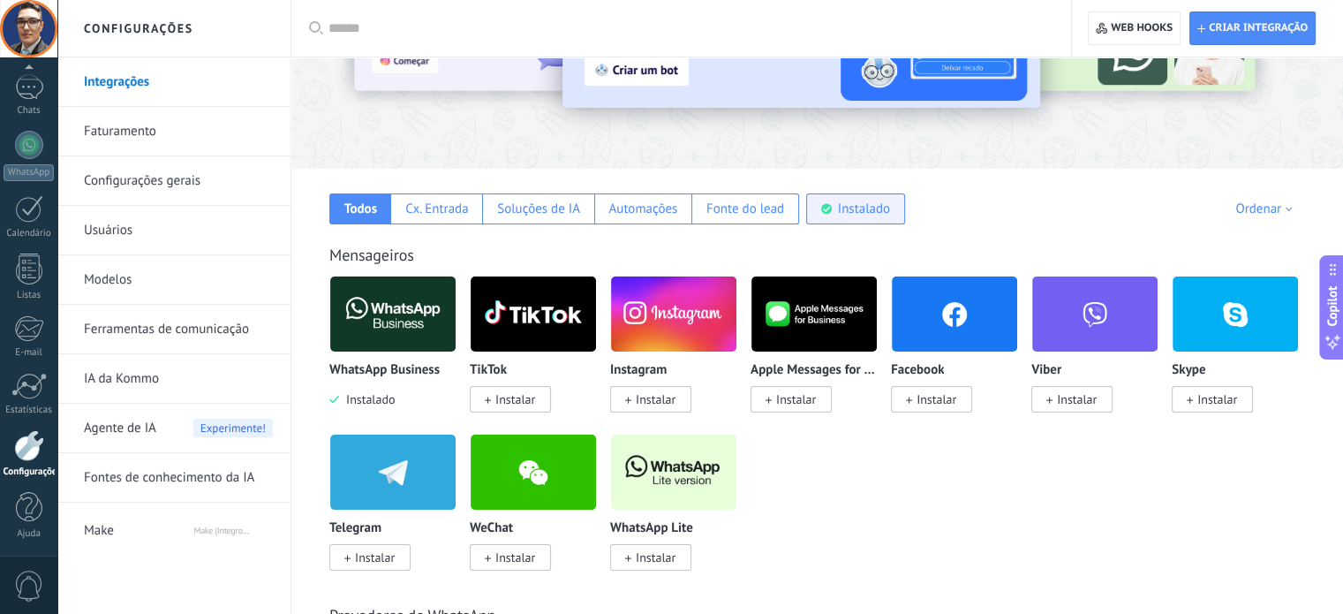
click at [852, 211] on div "Instalado" at bounding box center [864, 208] width 52 height 17
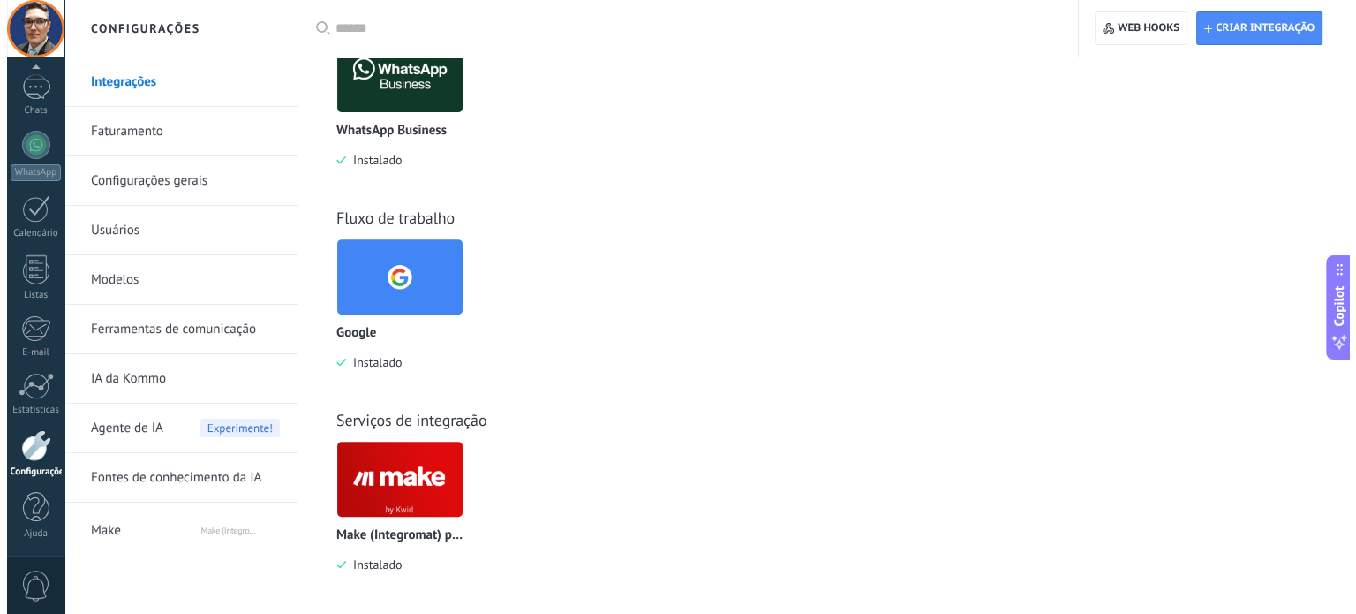
scroll to position [628, 0]
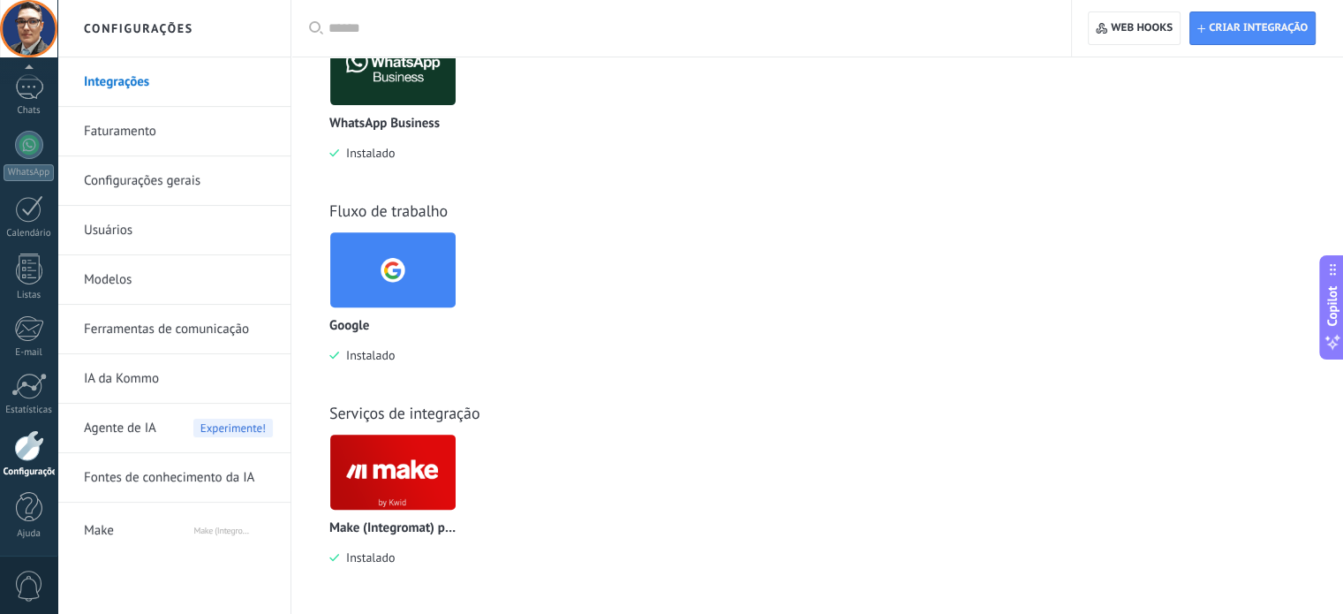
click at [371, 472] on img at bounding box center [392, 472] width 125 height 86
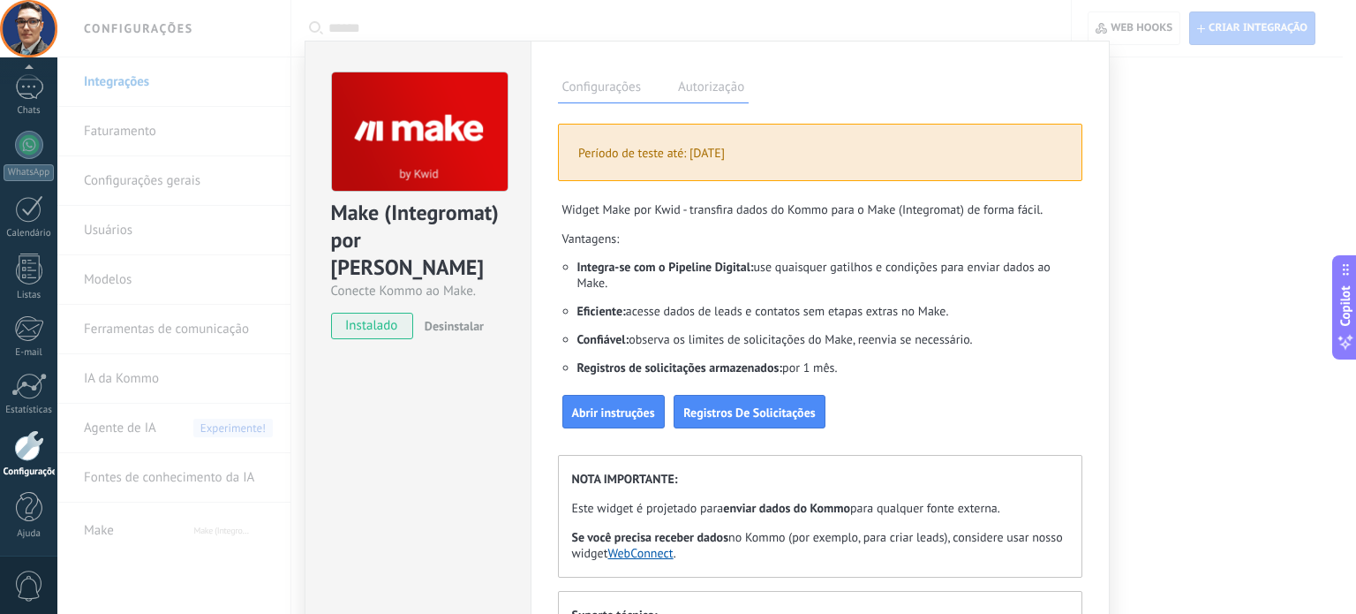
scroll to position [0, 0]
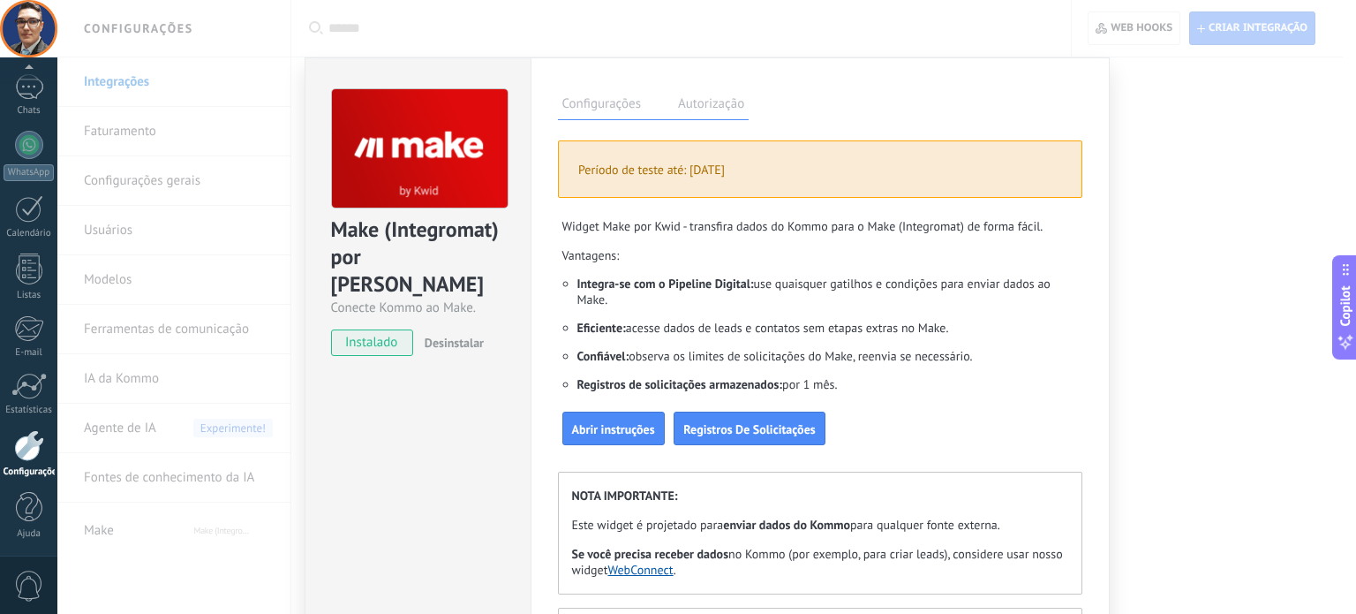
click at [387, 329] on span "instalado" at bounding box center [372, 342] width 80 height 26
click at [685, 101] on label "Autorização" at bounding box center [711, 107] width 75 height 26
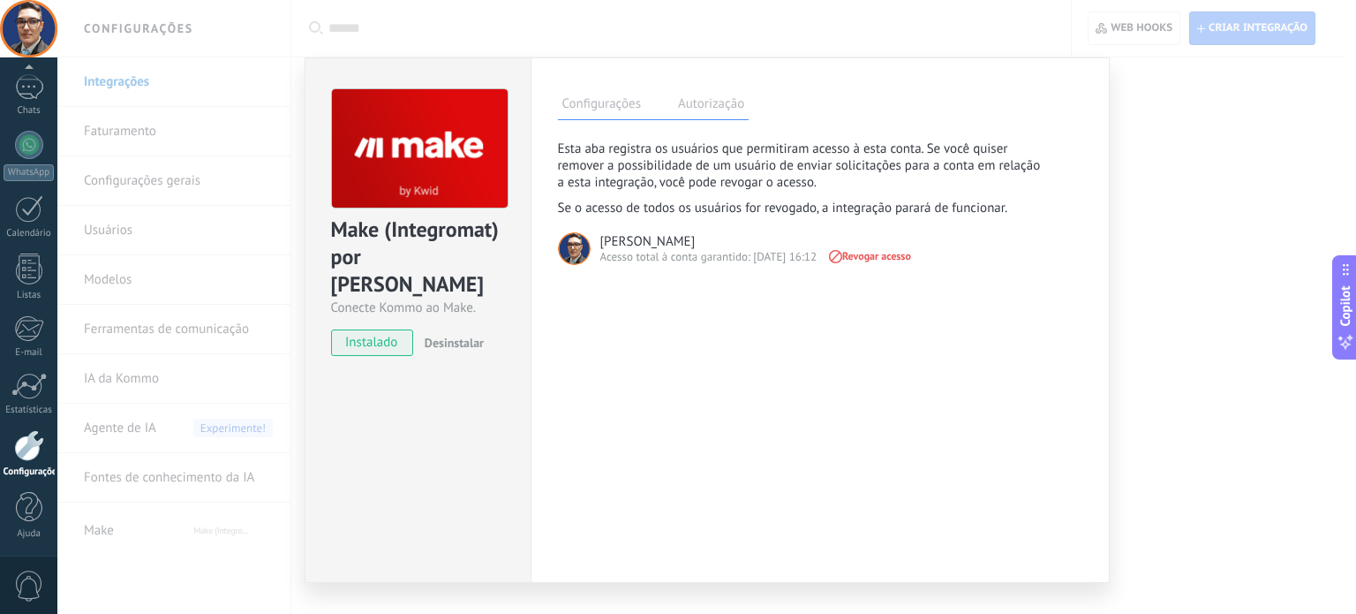
click at [1158, 185] on div "Make (Integromat) por Kwid Conecte Kommo ao Make. instalado Desinstalar Configu…" at bounding box center [706, 307] width 1299 height 614
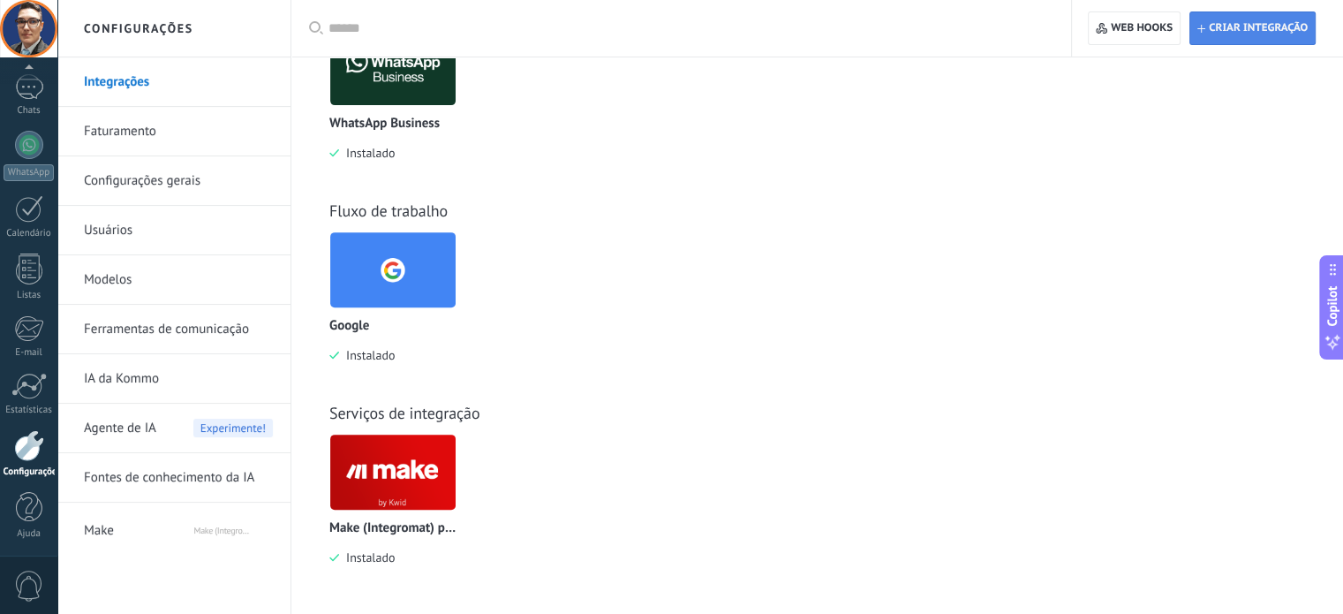
click at [1211, 34] on span "Criar integração" at bounding box center [1252, 28] width 110 height 32
type textarea "*********"
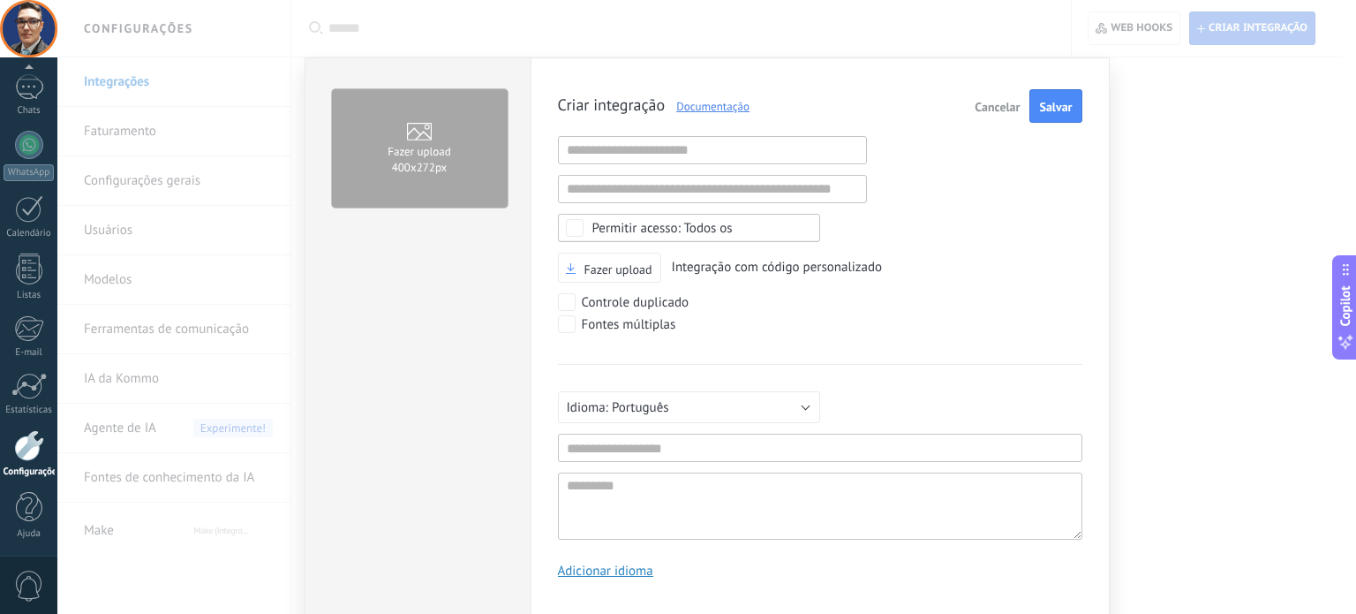
scroll to position [17, 0]
click at [706, 165] on div "Criar integração Documentação Cancelar Salvar URL inválida URL inválida Selecio…" at bounding box center [820, 340] width 524 height 502
click at [698, 149] on input "text" at bounding box center [712, 150] width 309 height 28
click at [720, 188] on input "text" at bounding box center [712, 189] width 309 height 28
click at [747, 222] on span "Todos os" at bounding box center [694, 228] width 205 height 13
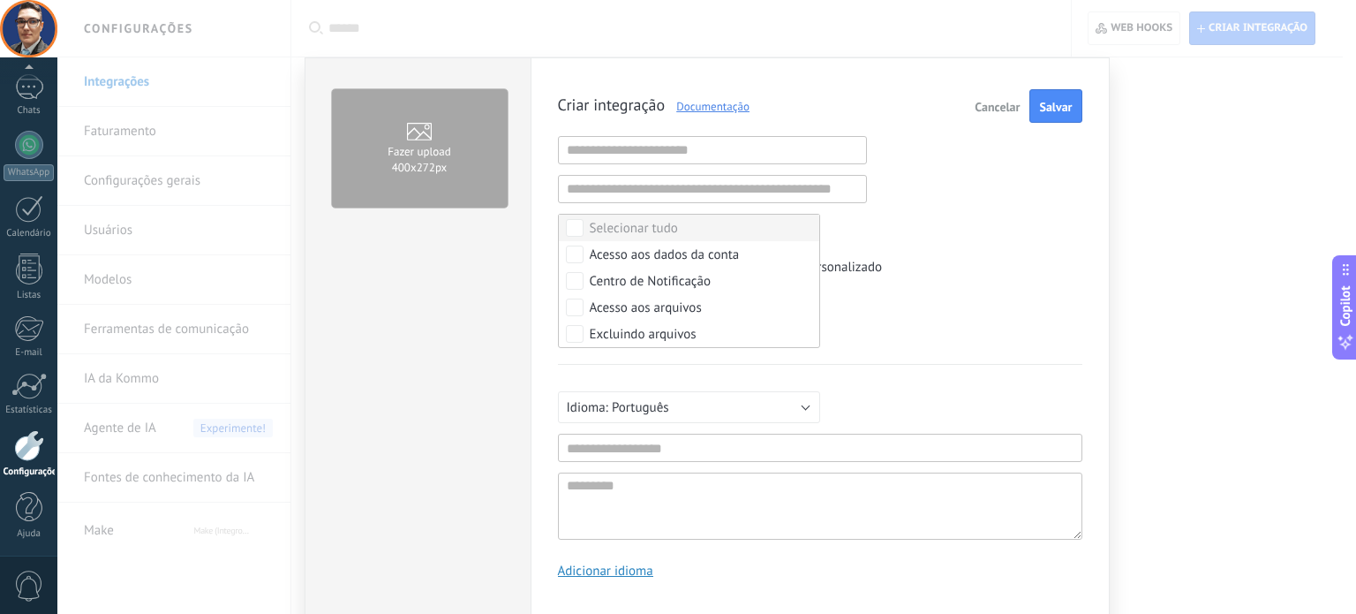
click at [992, 219] on div "Criar integração Documentação Cancelar Salvar URL inválida URL inválida Selecio…" at bounding box center [820, 340] width 524 height 502
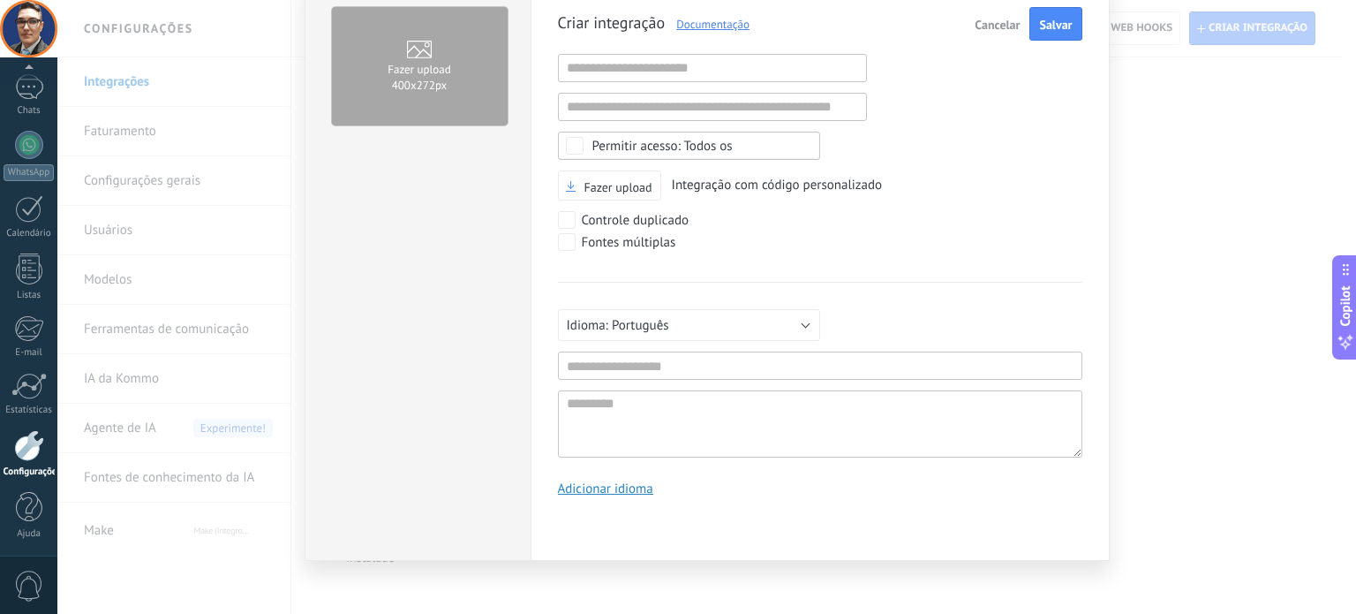
scroll to position [0, 0]
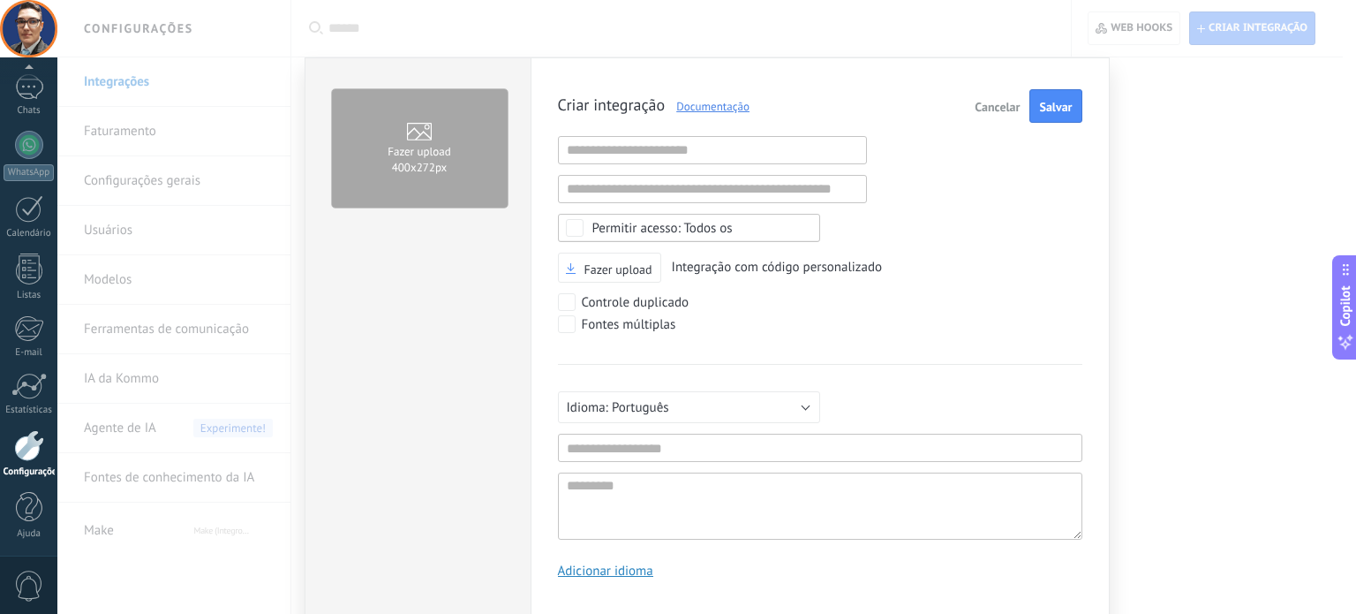
drag, startPoint x: 414, startPoint y: 126, endPoint x: 456, endPoint y: 130, distance: 42.5
click at [417, 126] on icon at bounding box center [419, 132] width 25 height 18
click at [0, 0] on input "Fazer upload 400х272px" at bounding box center [0, 0] width 0 height 0
